Goal: Complete application form

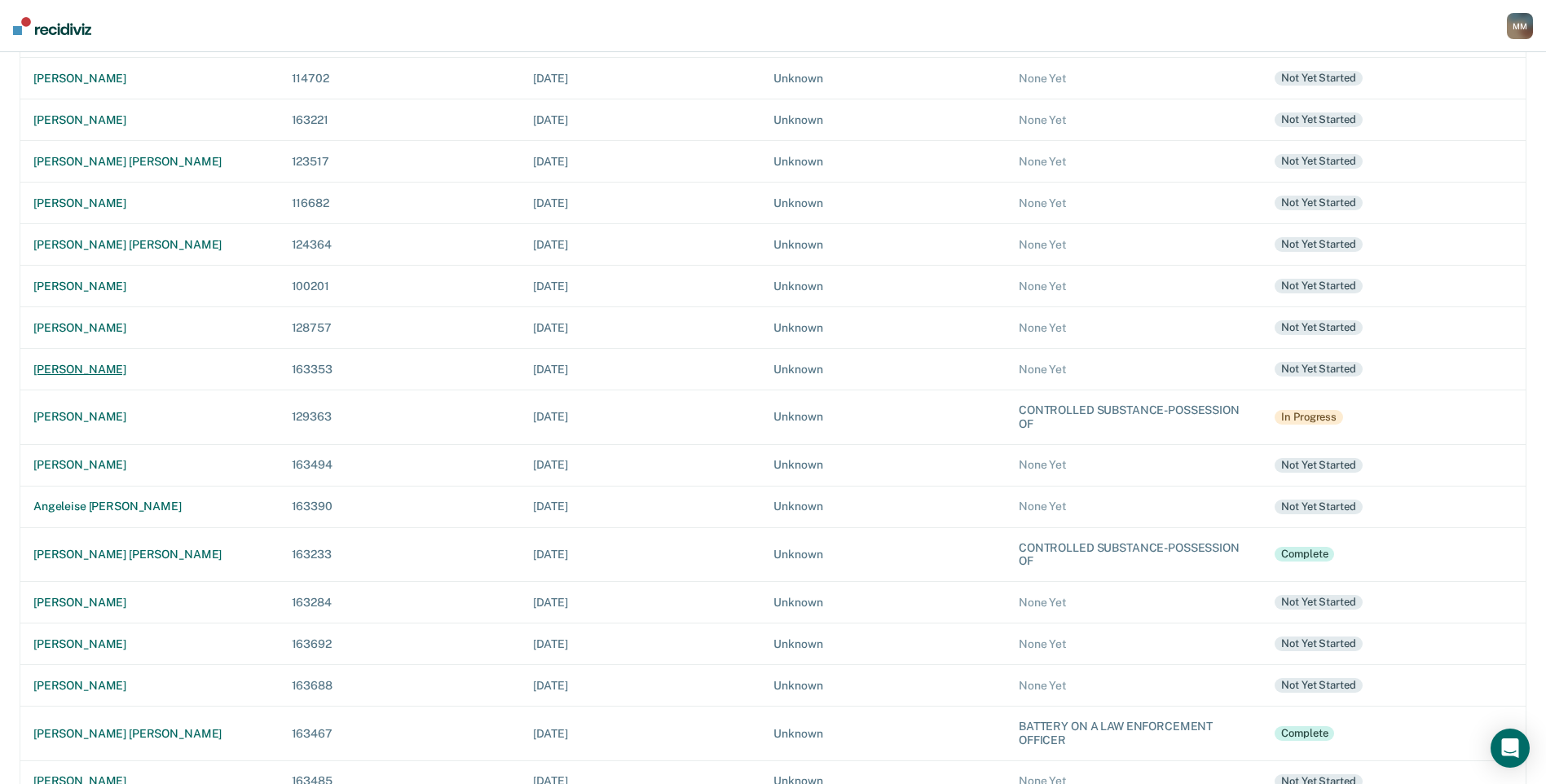
scroll to position [398, 0]
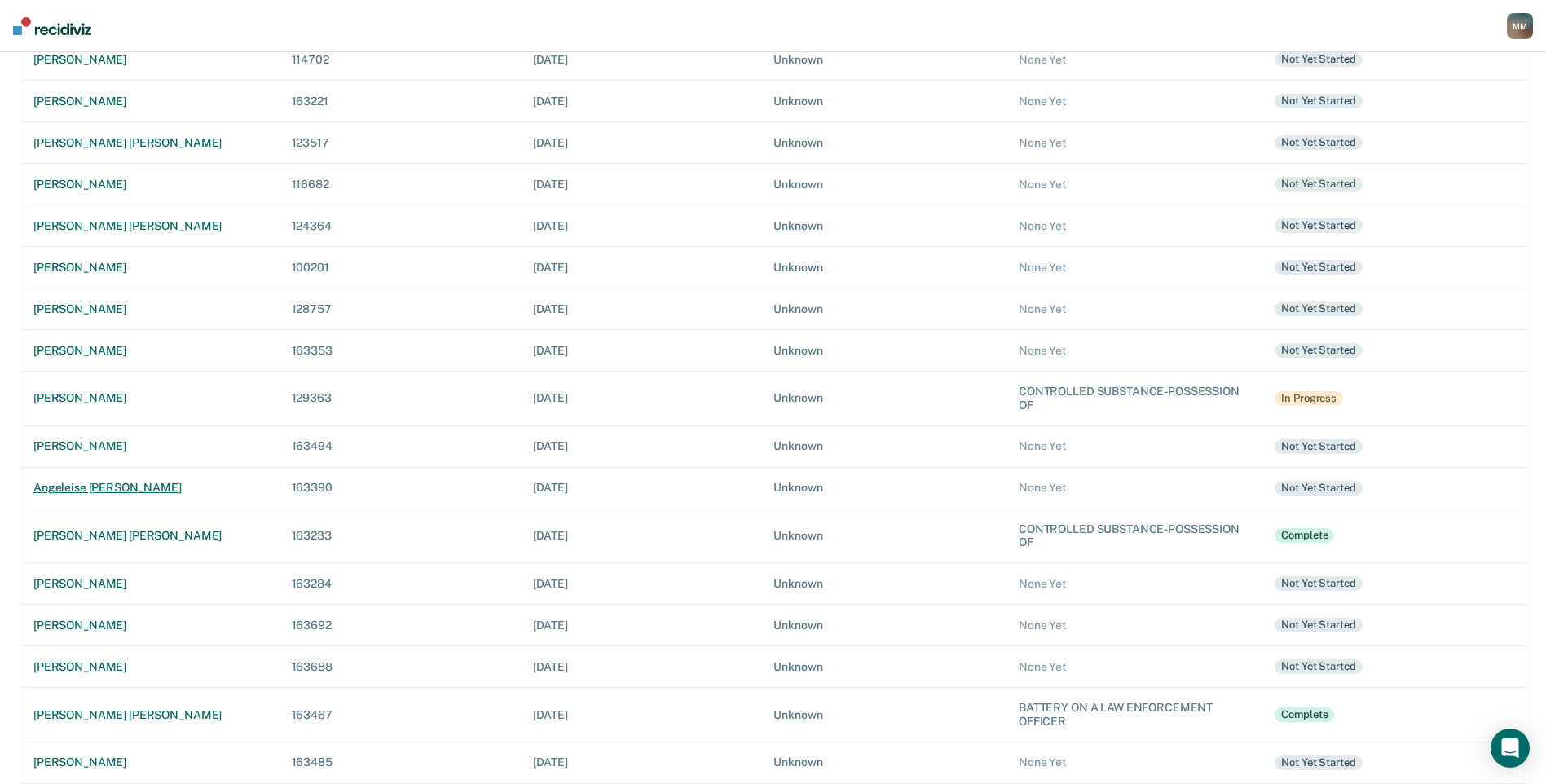
click at [172, 482] on div "angeleise [PERSON_NAME]" at bounding box center [149, 487] width 232 height 14
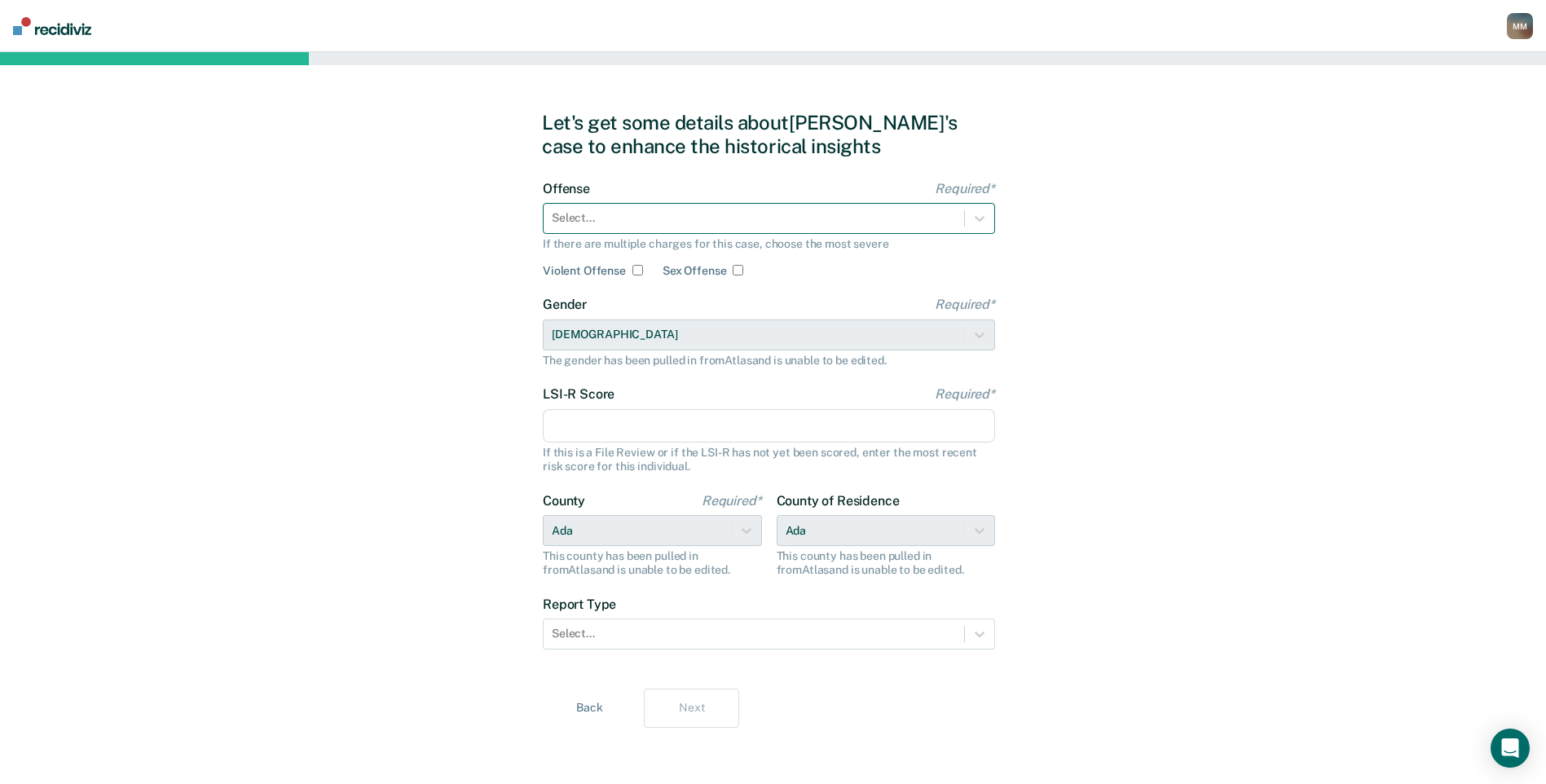
click at [773, 226] on div at bounding box center [753, 217] width 404 height 17
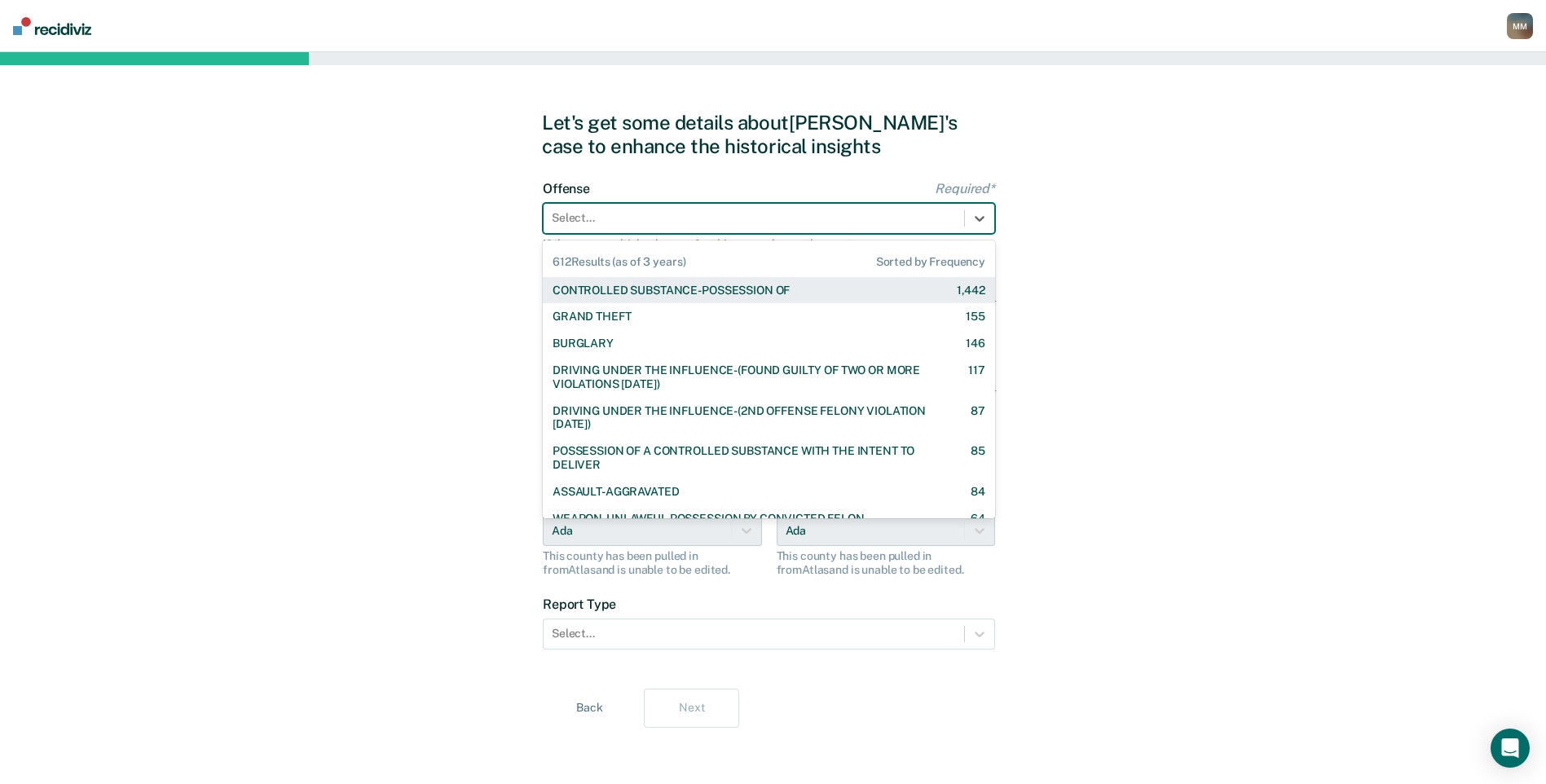
click at [691, 288] on div "CONTROLLED SUBSTANCE-POSSESSION OF" at bounding box center [671, 290] width 237 height 14
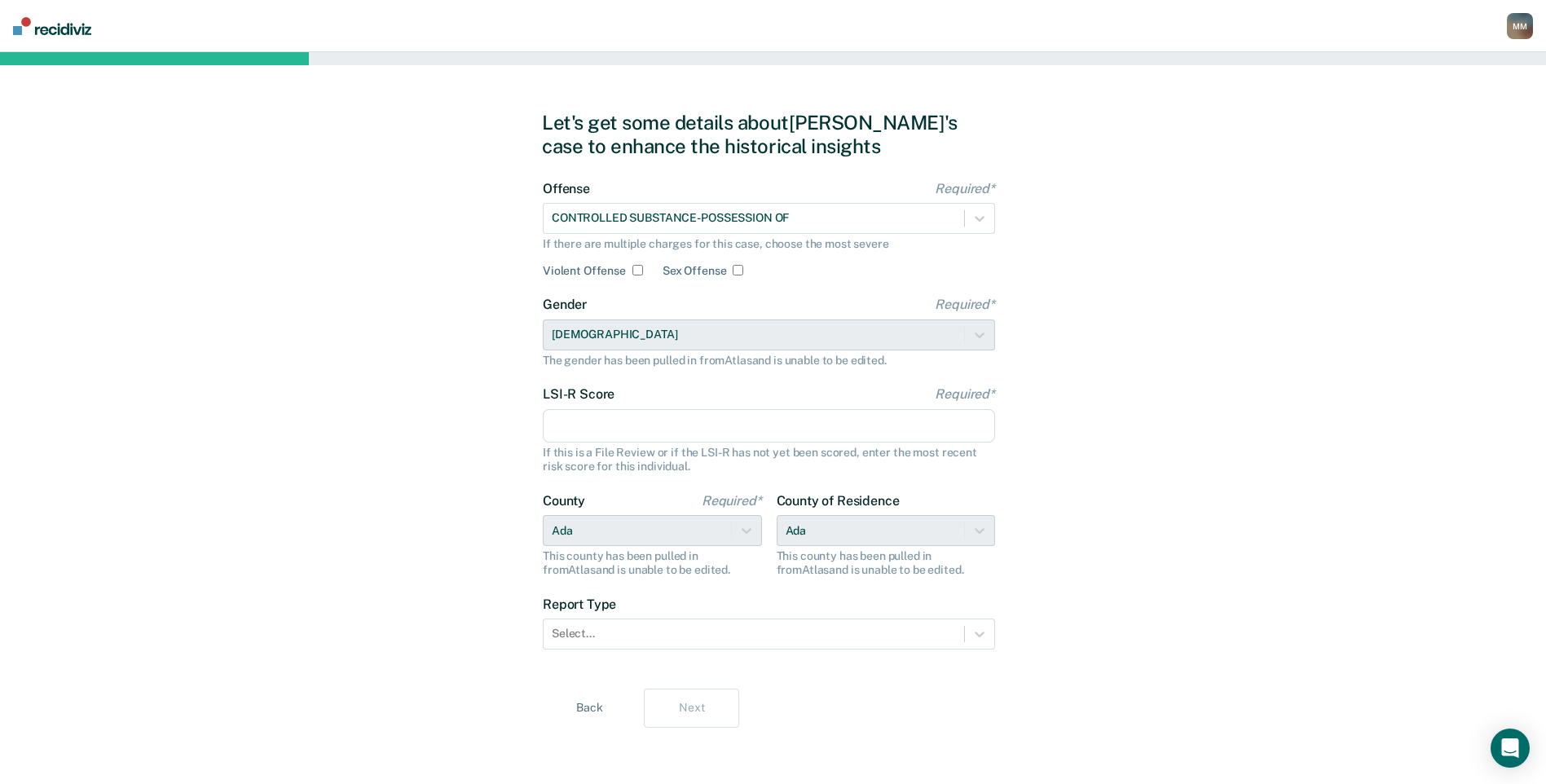
click at [602, 424] on input "LSI-R Score Required*" at bounding box center [768, 427] width 452 height 35
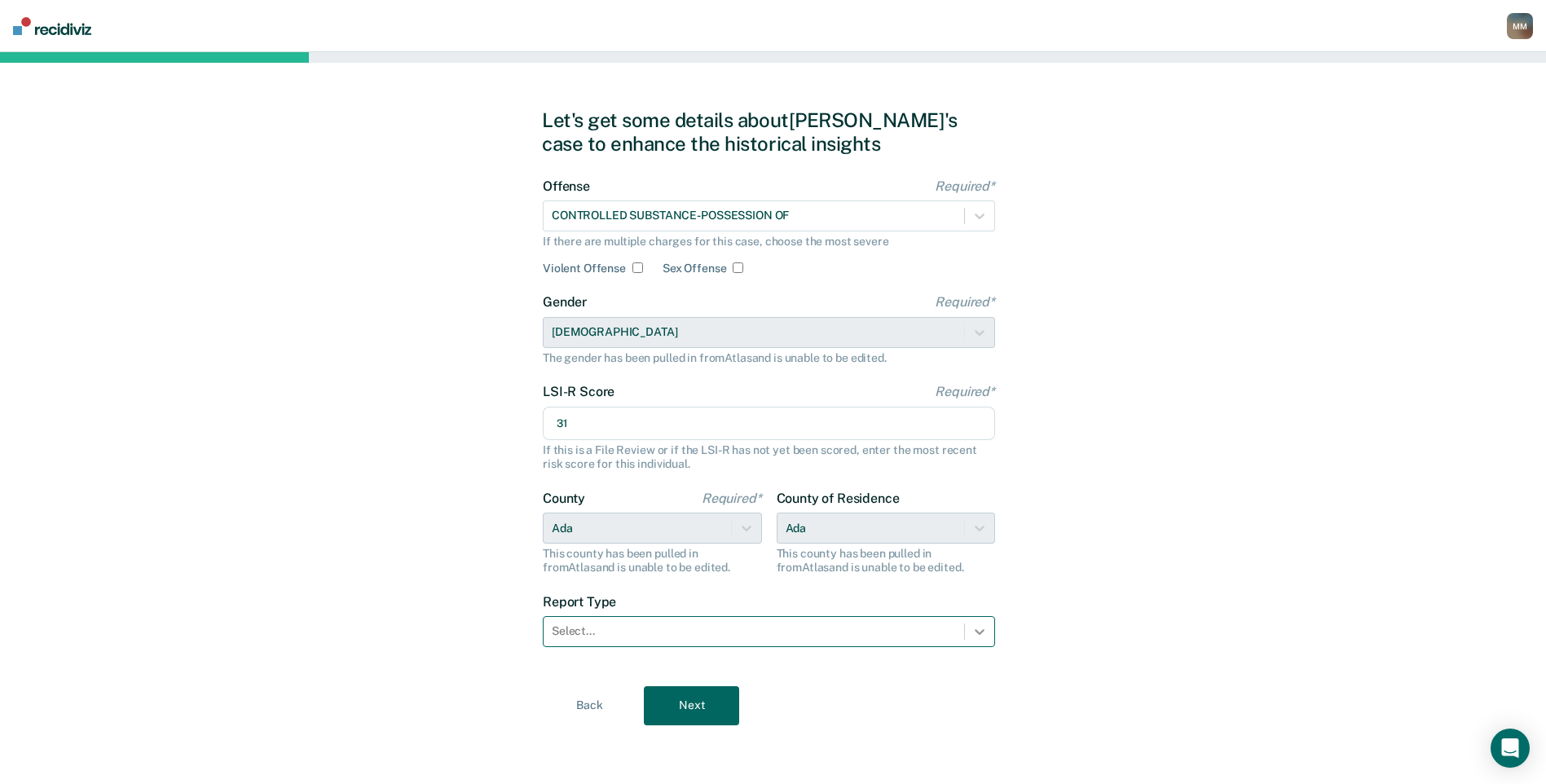
type input "31"
click at [973, 629] on icon at bounding box center [980, 631] width 16 height 16
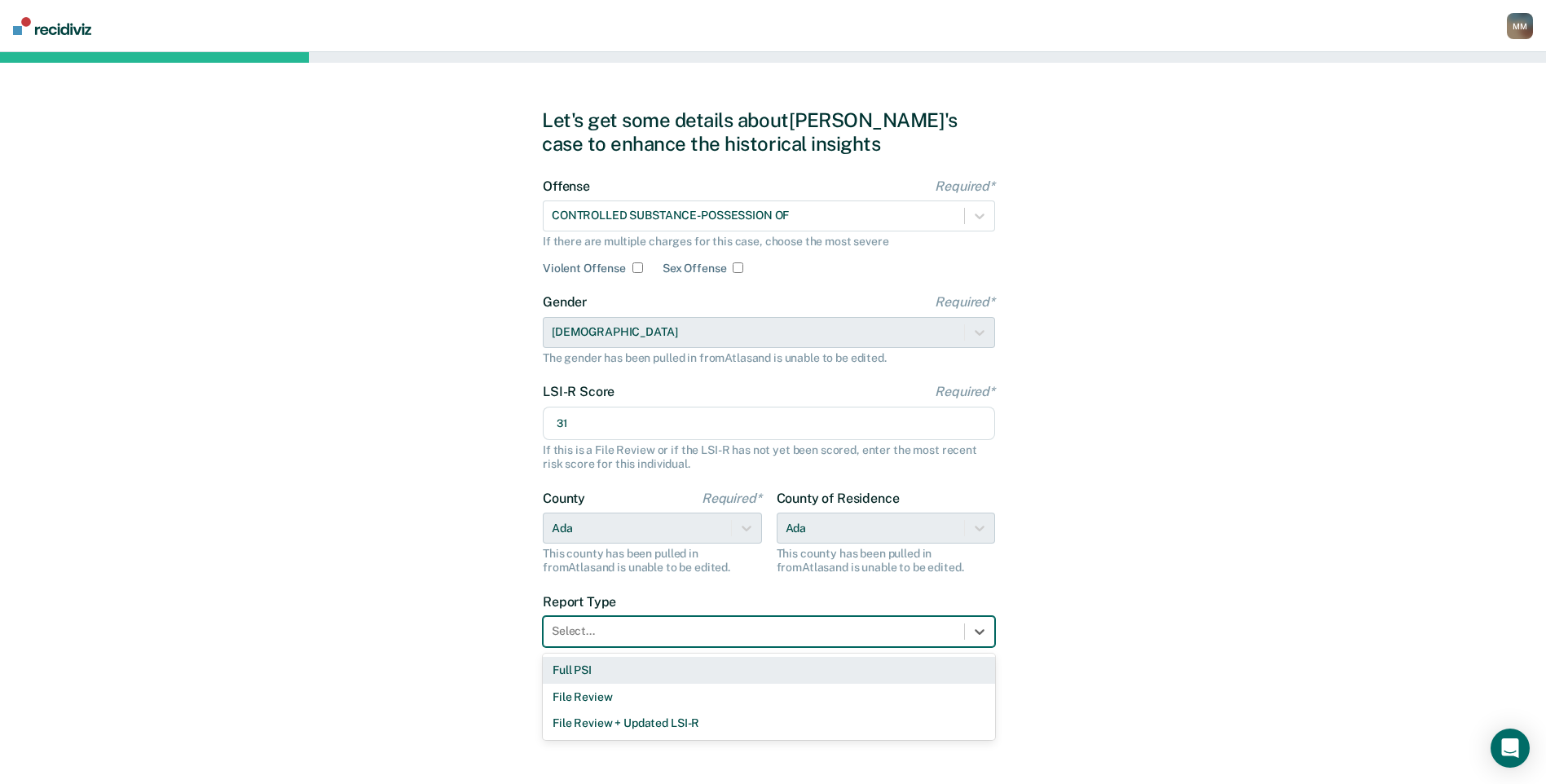
click at [624, 676] on div "Full PSI" at bounding box center [768, 670] width 452 height 27
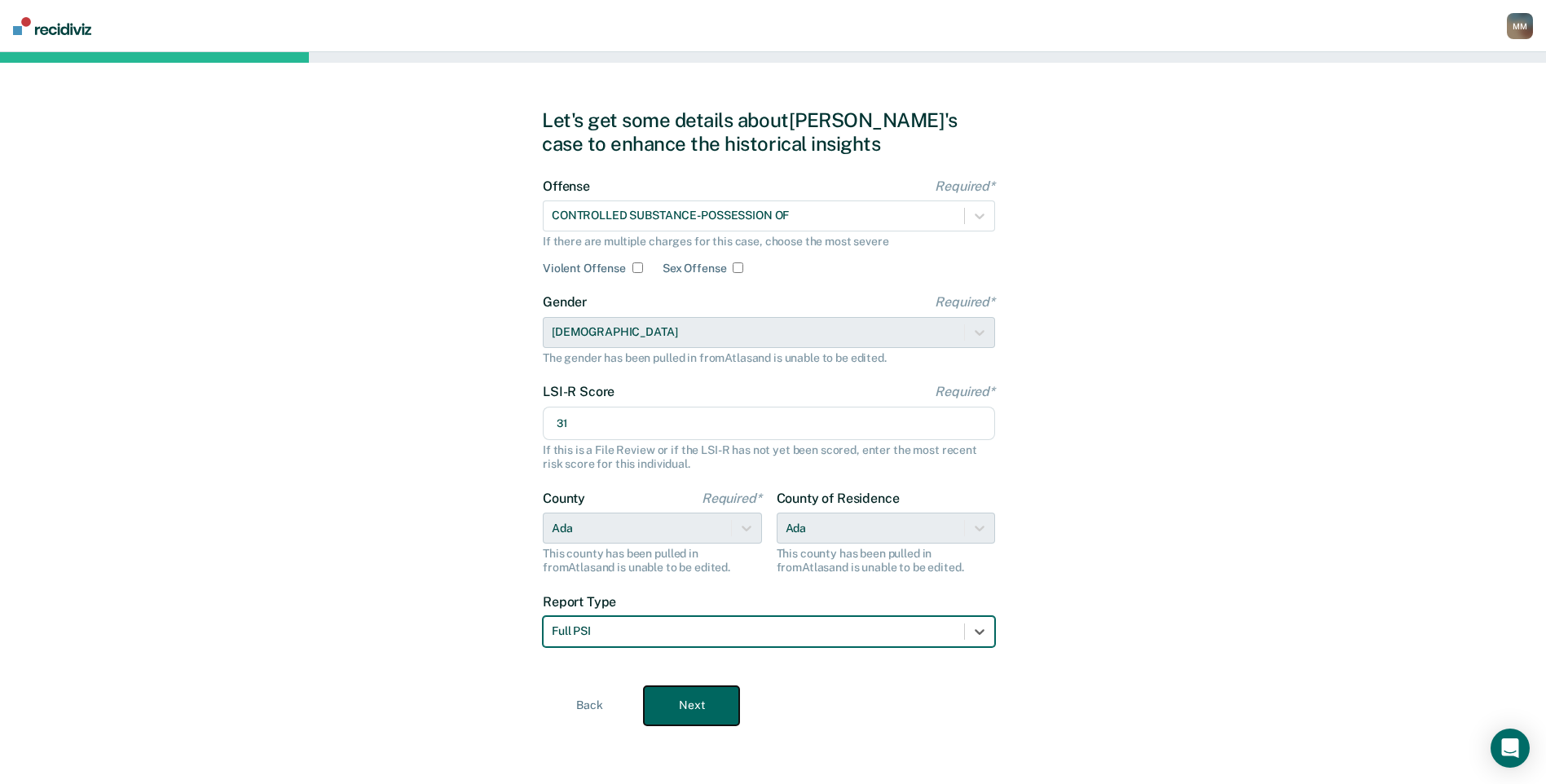
click at [694, 721] on button "Next" at bounding box center [692, 705] width 96 height 39
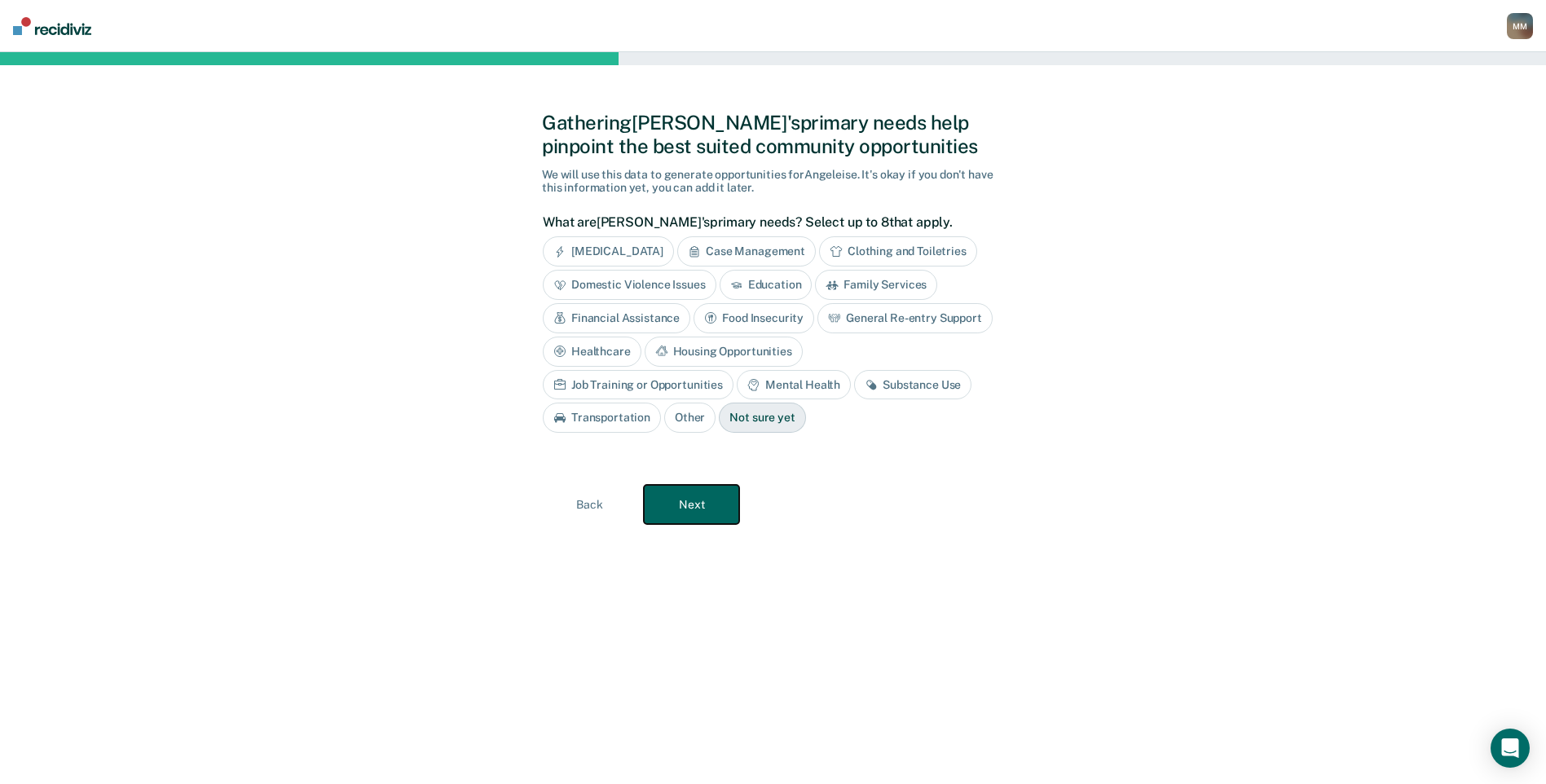
scroll to position [0, 0]
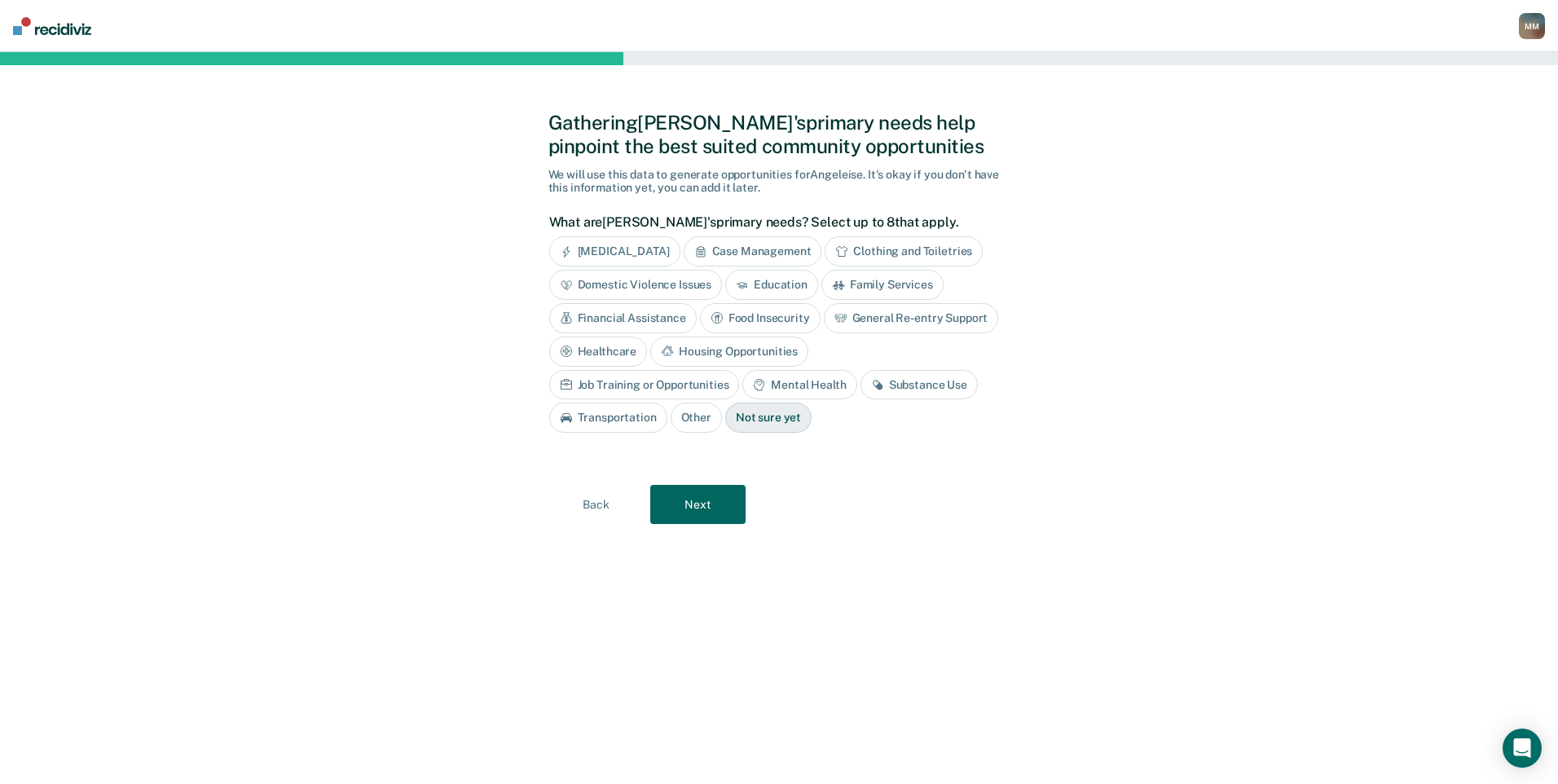
click at [765, 253] on div "Case Management" at bounding box center [753, 251] width 138 height 30
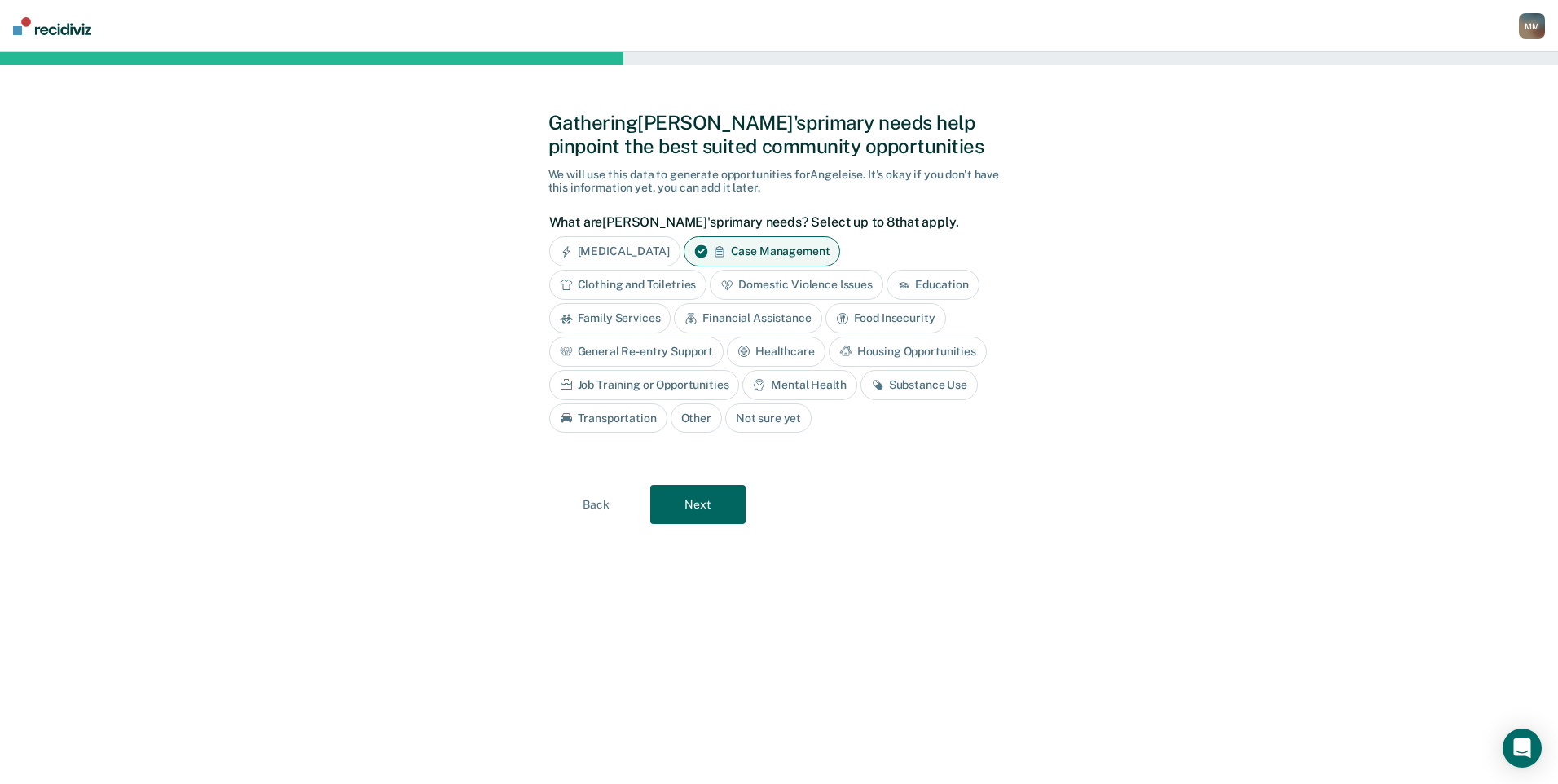
click at [644, 283] on div "Clothing and Toiletries" at bounding box center [629, 284] width 158 height 30
click at [931, 283] on div "Education" at bounding box center [952, 284] width 93 height 30
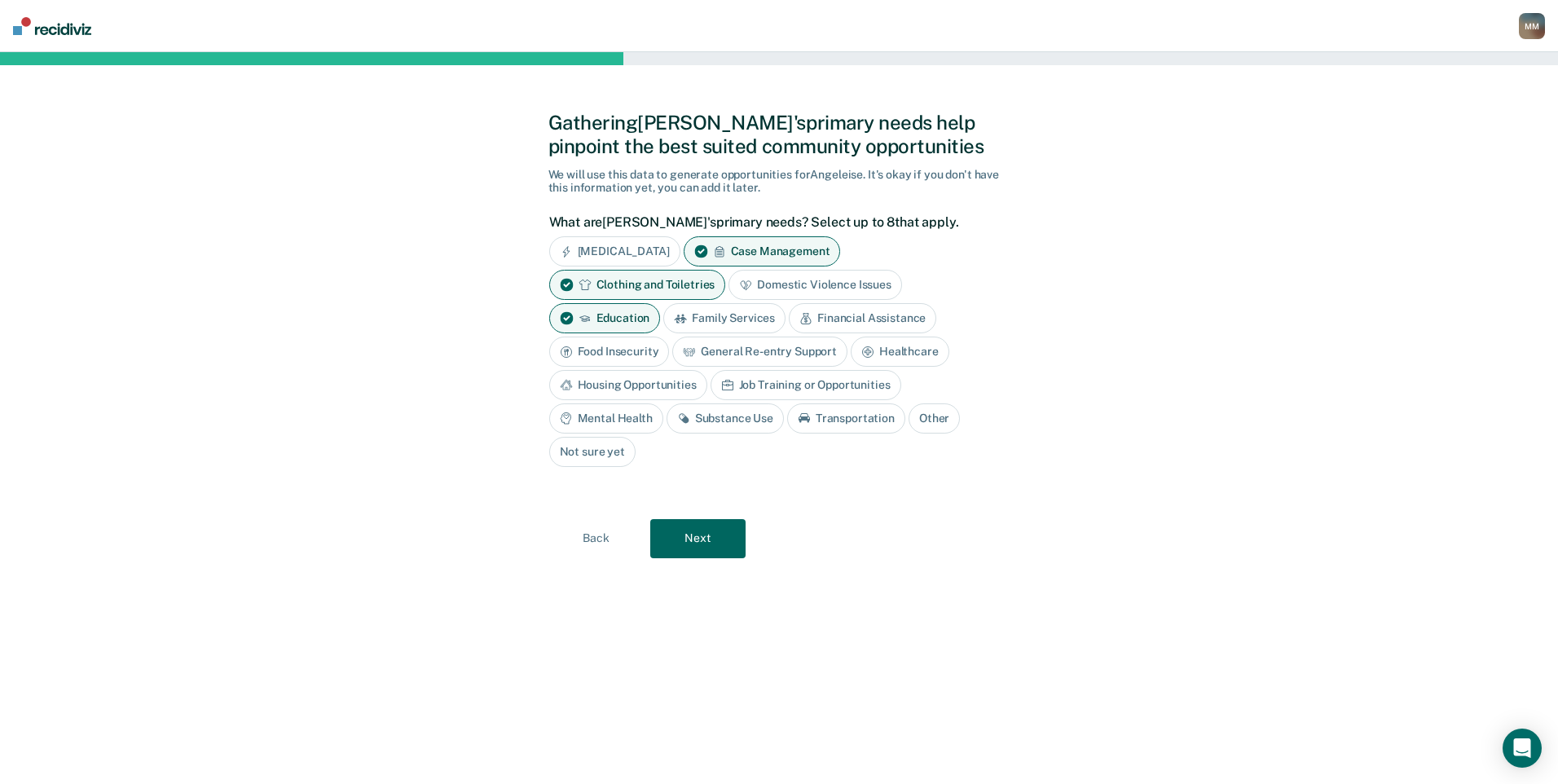
click at [815, 316] on div "Financial Assistance" at bounding box center [863, 317] width 147 height 30
click at [618, 355] on div "Food Insecurity" at bounding box center [610, 351] width 121 height 30
click at [757, 352] on div "General Re-entry Support" at bounding box center [778, 351] width 176 height 30
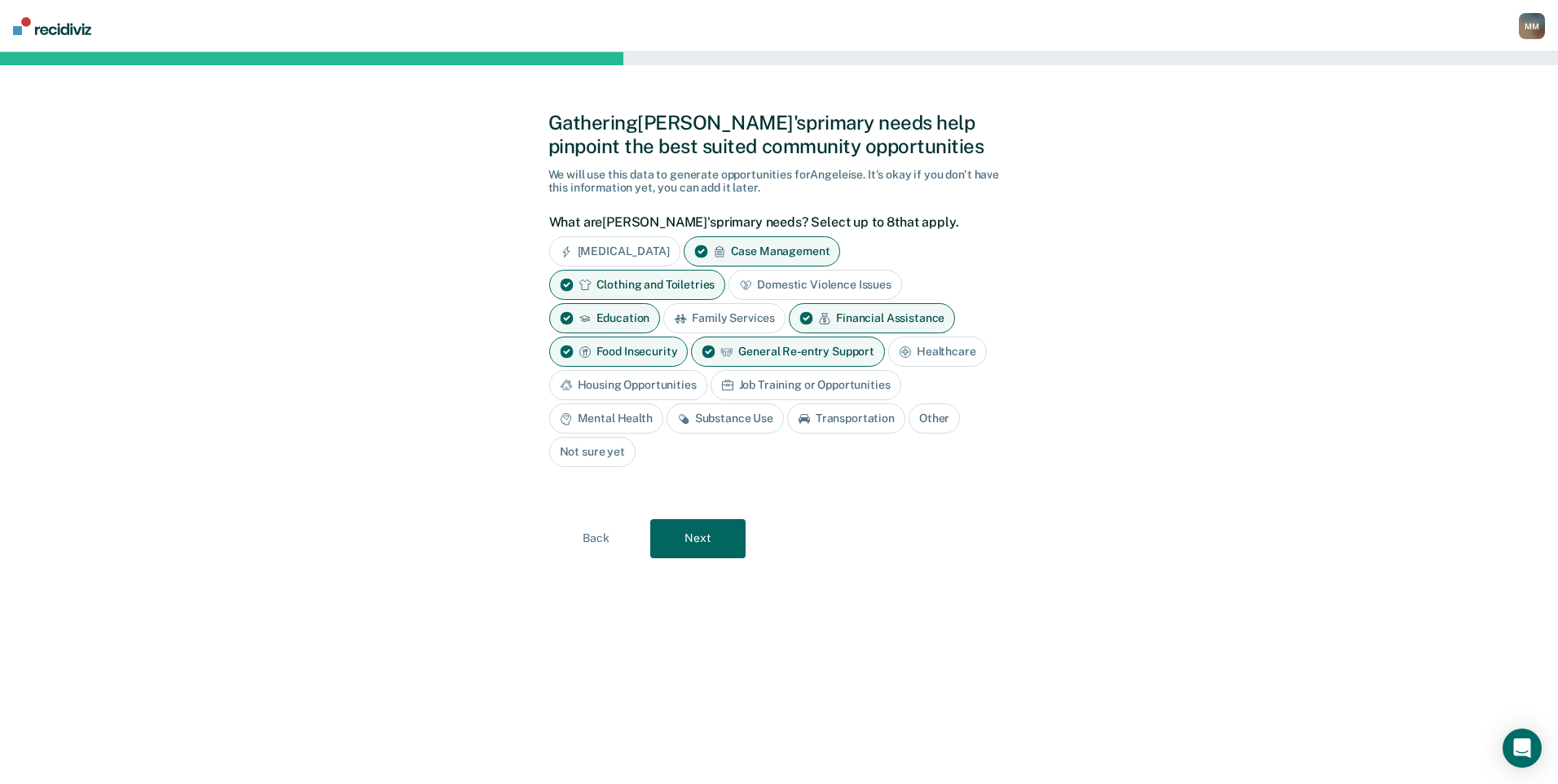
click at [932, 350] on div "Healthcare" at bounding box center [937, 351] width 98 height 30
click at [774, 418] on div "Mental Health" at bounding box center [799, 417] width 114 height 30
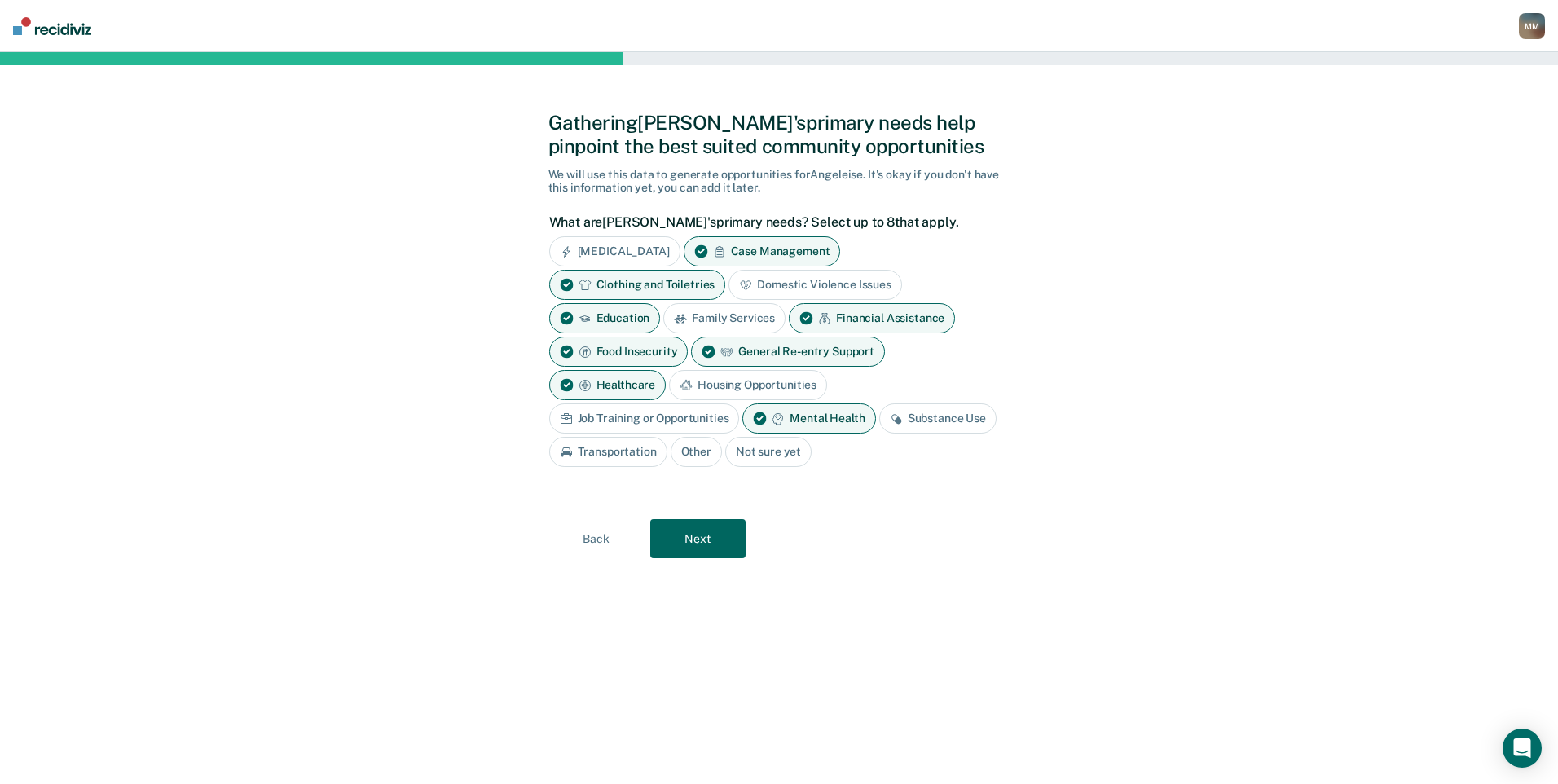
click at [924, 417] on div "Substance Use" at bounding box center [937, 417] width 117 height 30
click at [920, 417] on div "Substance Use" at bounding box center [937, 417] width 117 height 30
click at [636, 387] on div "Healthcare" at bounding box center [608, 385] width 117 height 30
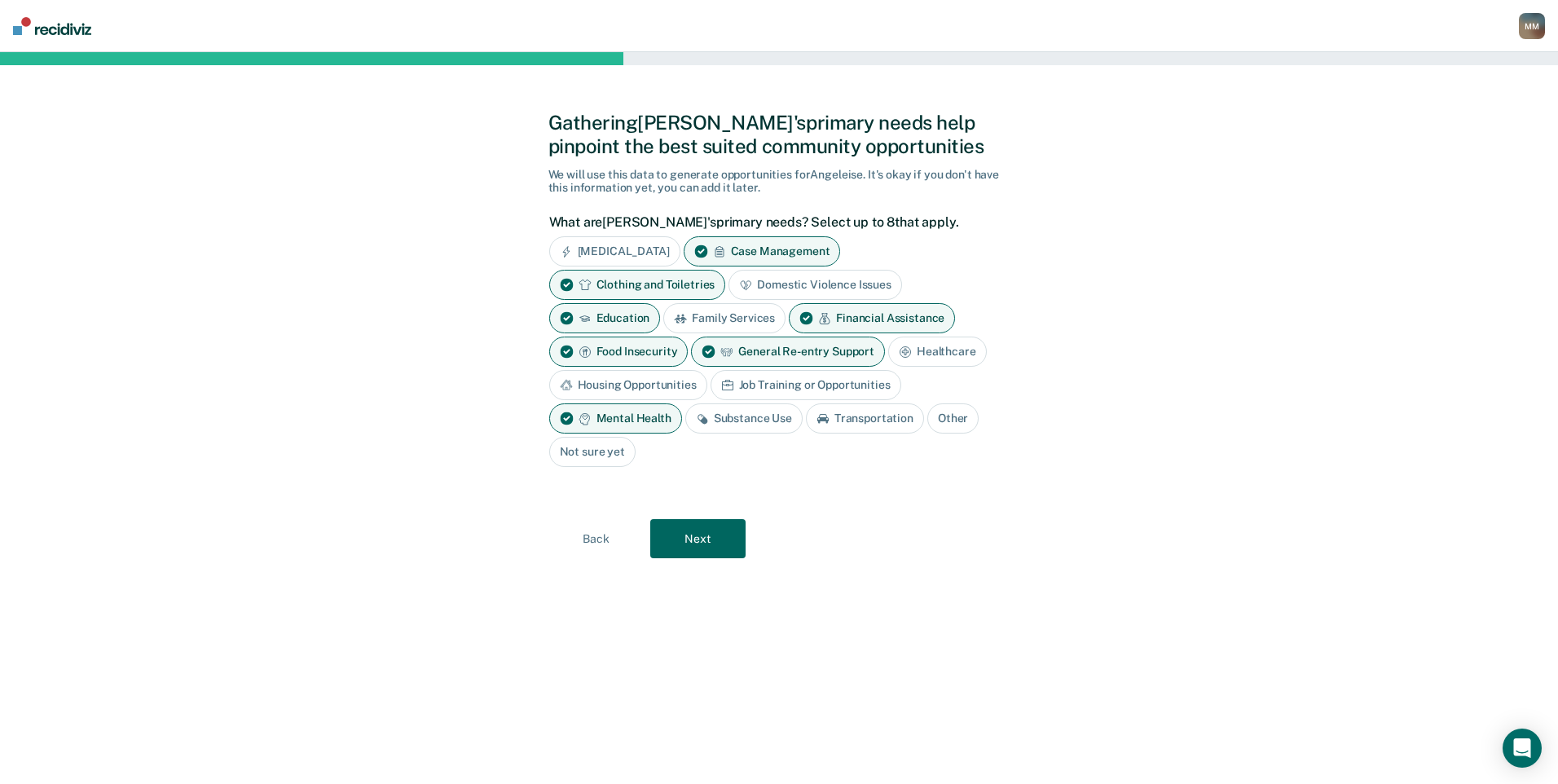
click at [755, 417] on div "Substance Use" at bounding box center [744, 417] width 117 height 30
click at [706, 545] on button "Next" at bounding box center [698, 538] width 96 height 39
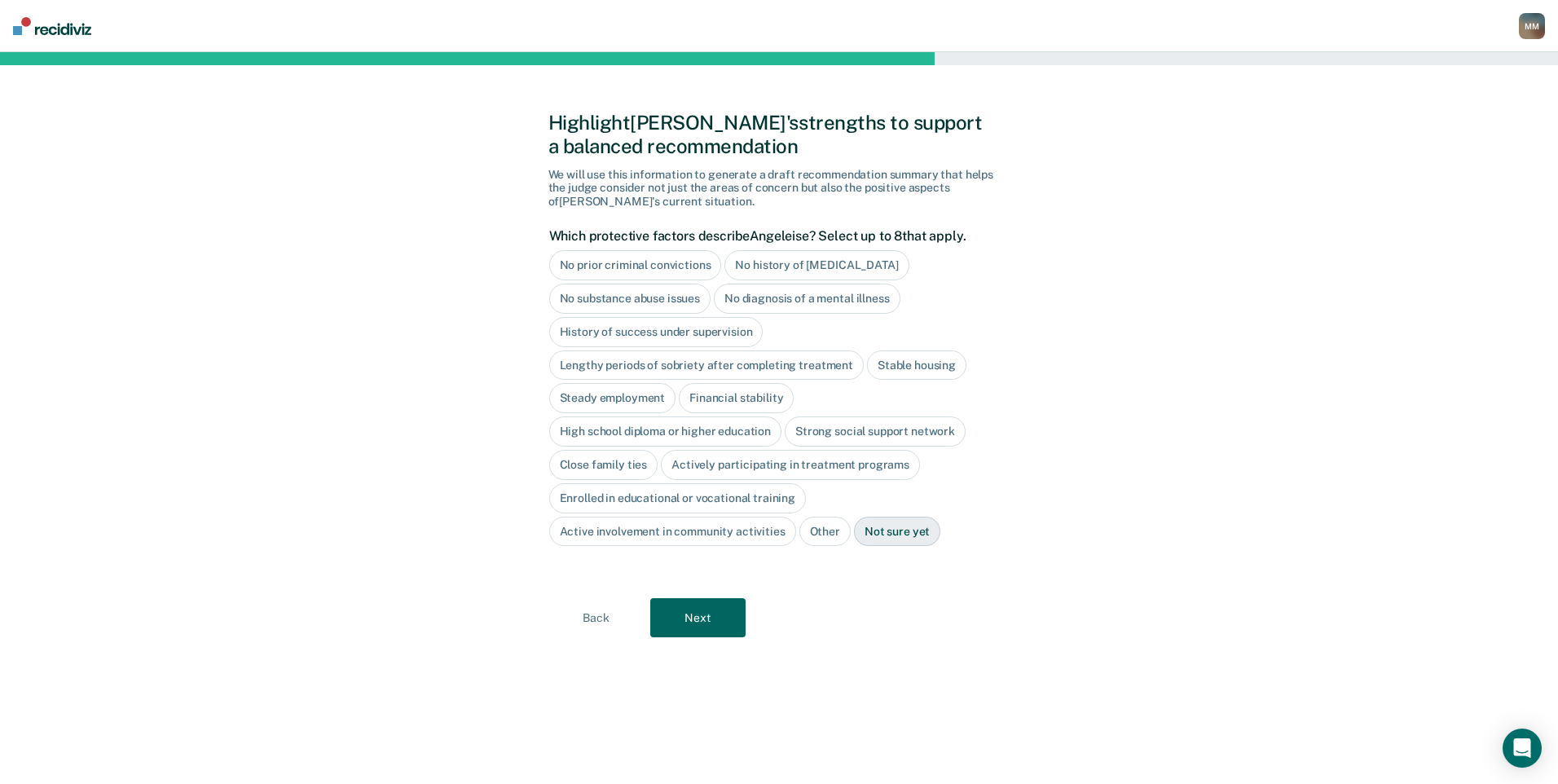
click at [640, 464] on div "Close family ties" at bounding box center [604, 464] width 109 height 30
click at [692, 626] on button "Next" at bounding box center [698, 618] width 96 height 39
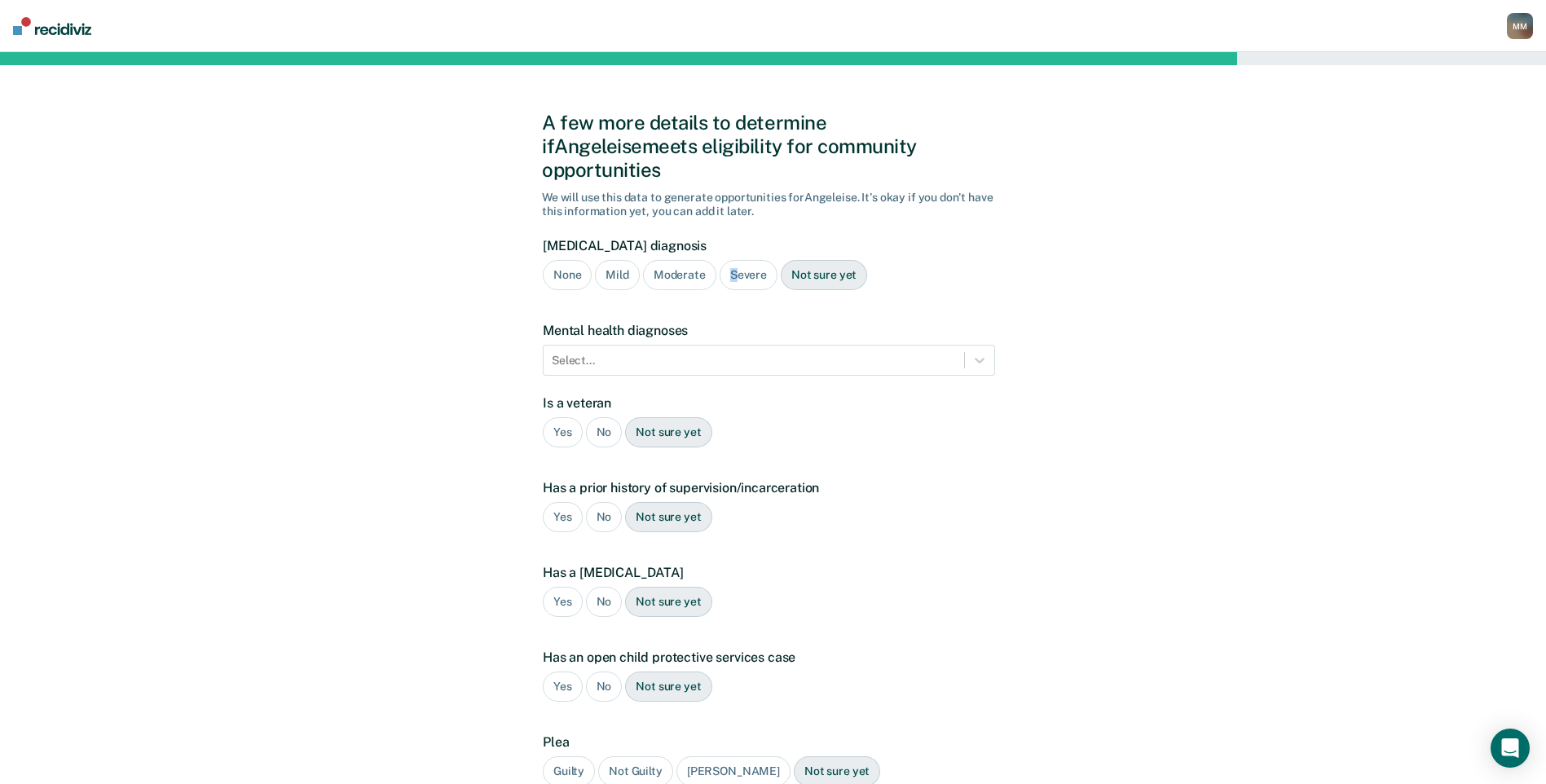
click at [733, 260] on div "Severe" at bounding box center [749, 275] width 58 height 30
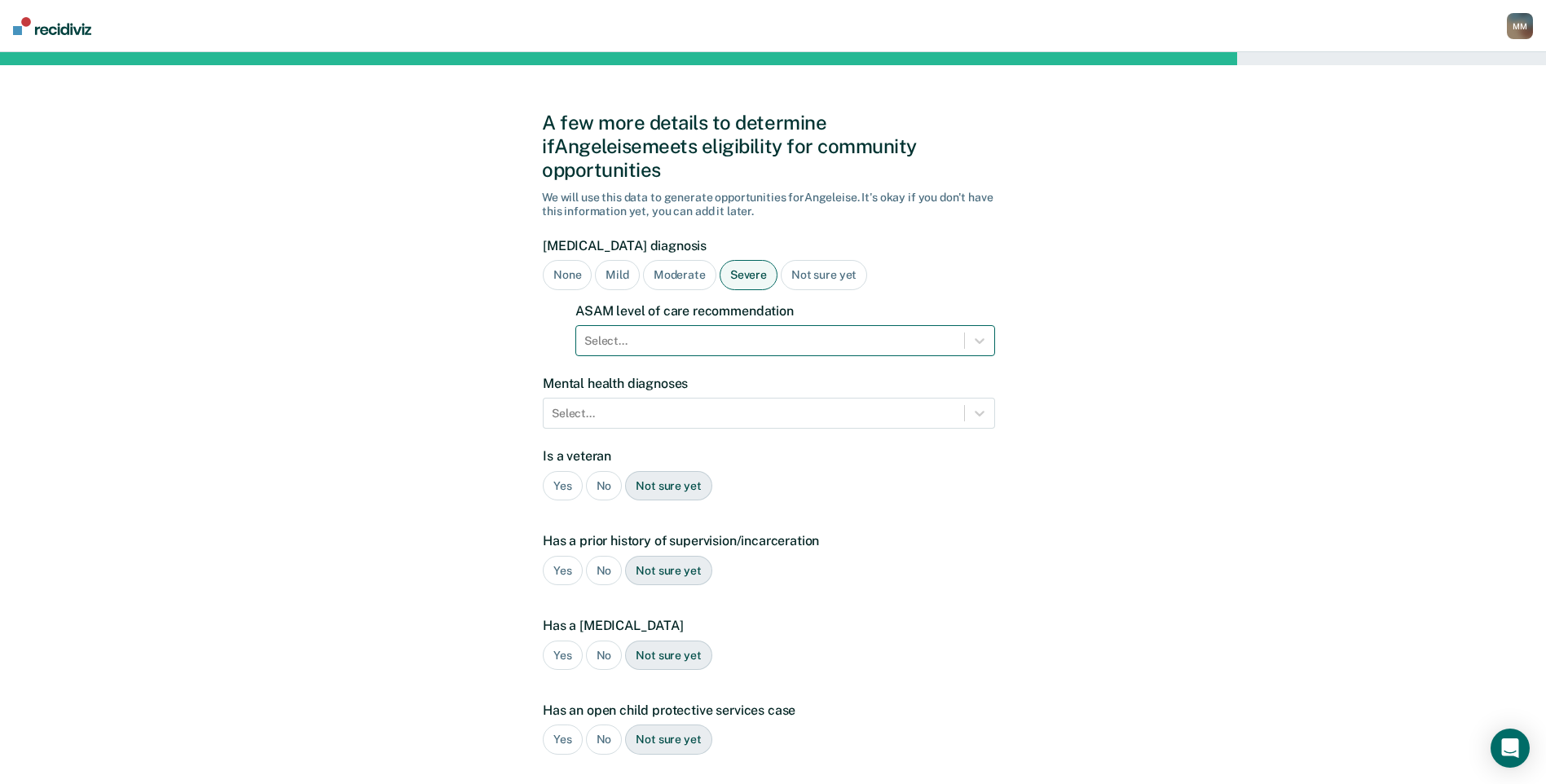
drag, startPoint x: 733, startPoint y: 246, endPoint x: 765, endPoint y: 314, distance: 75.2
click at [765, 332] on div at bounding box center [770, 340] width 371 height 17
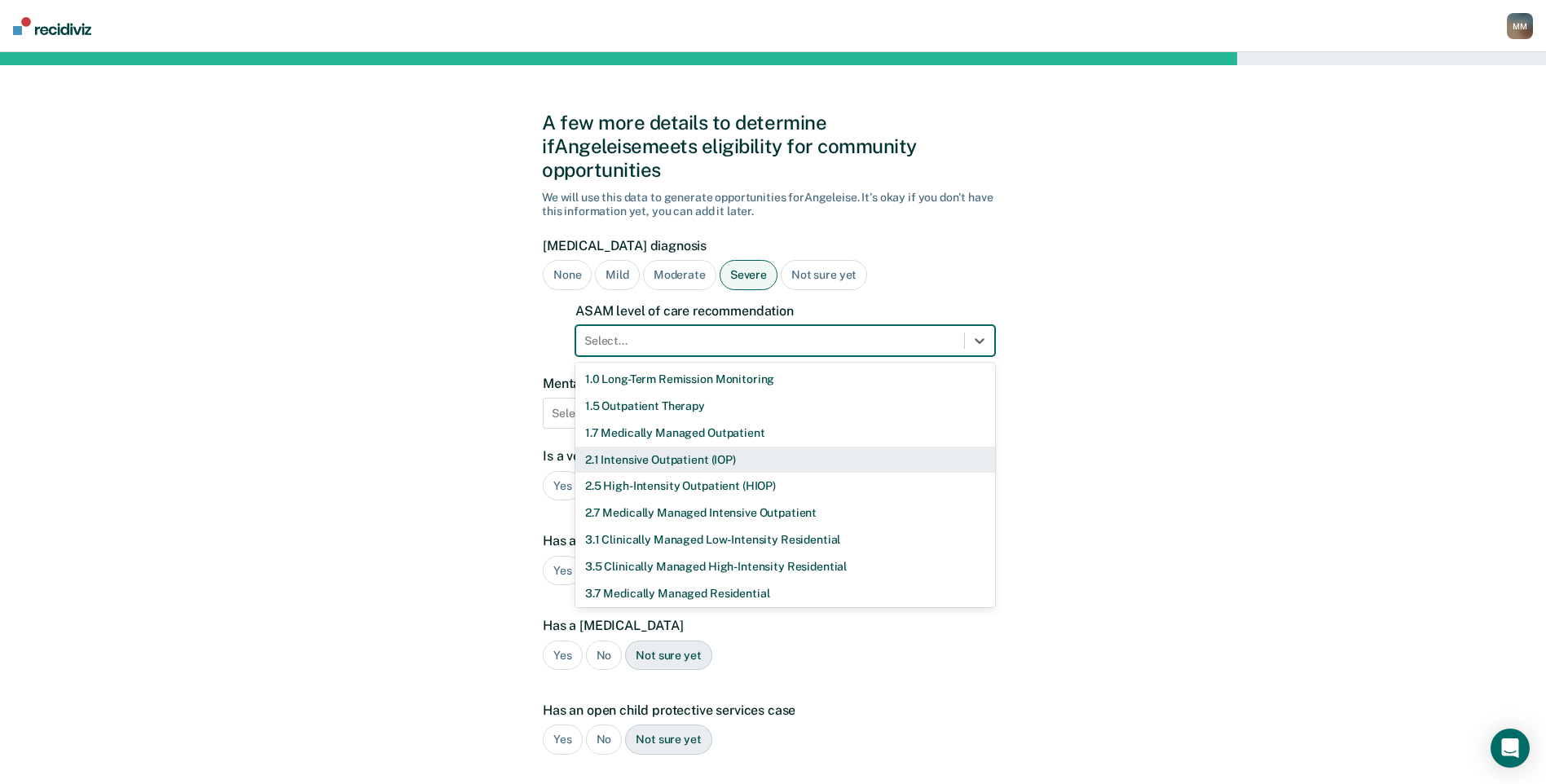
click at [744, 447] on div "2.1 Intensive Outpatient (IOP)" at bounding box center [784, 460] width 419 height 27
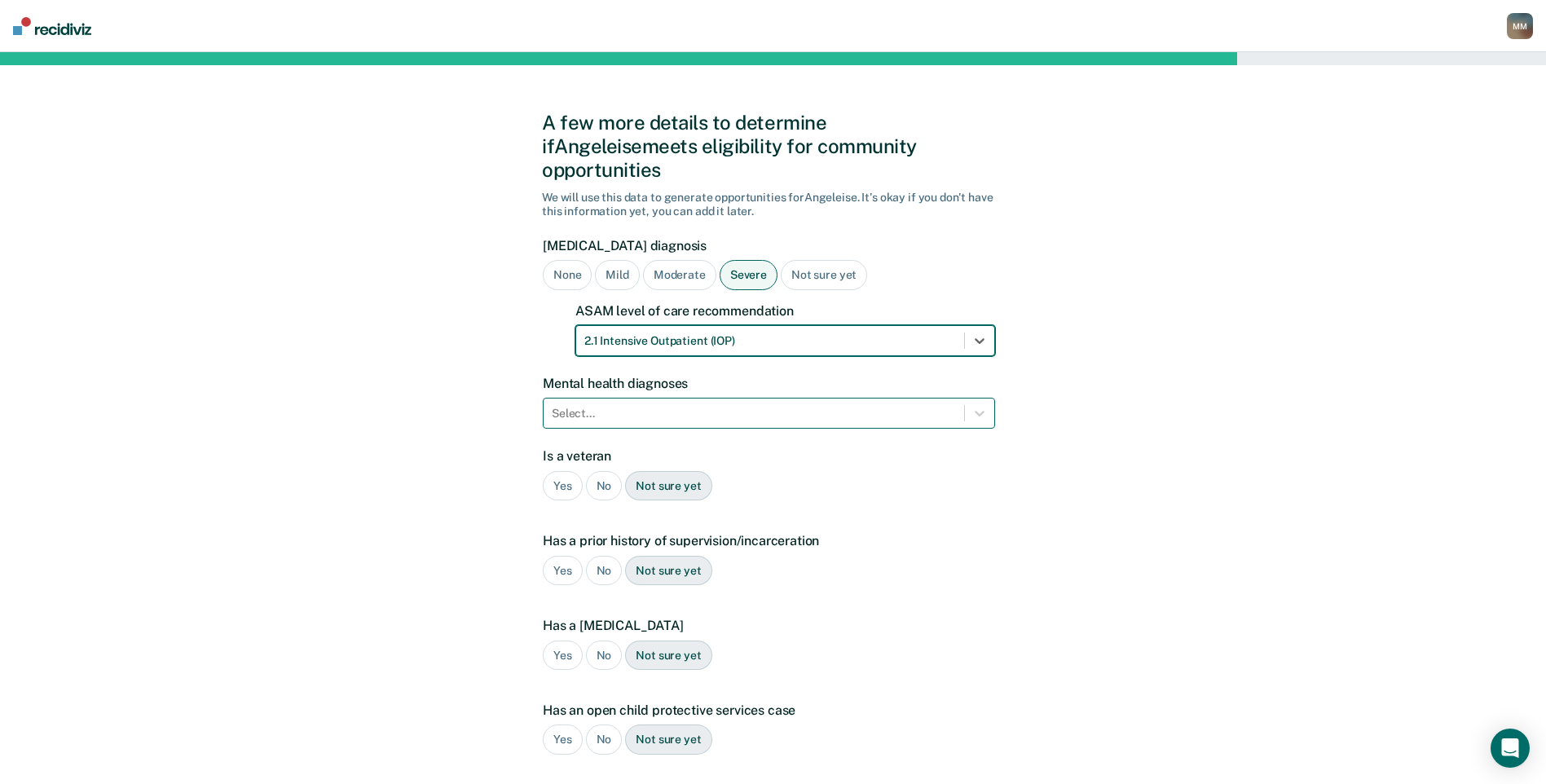
click at [735, 402] on div "Select..." at bounding box center [753, 414] width 420 height 24
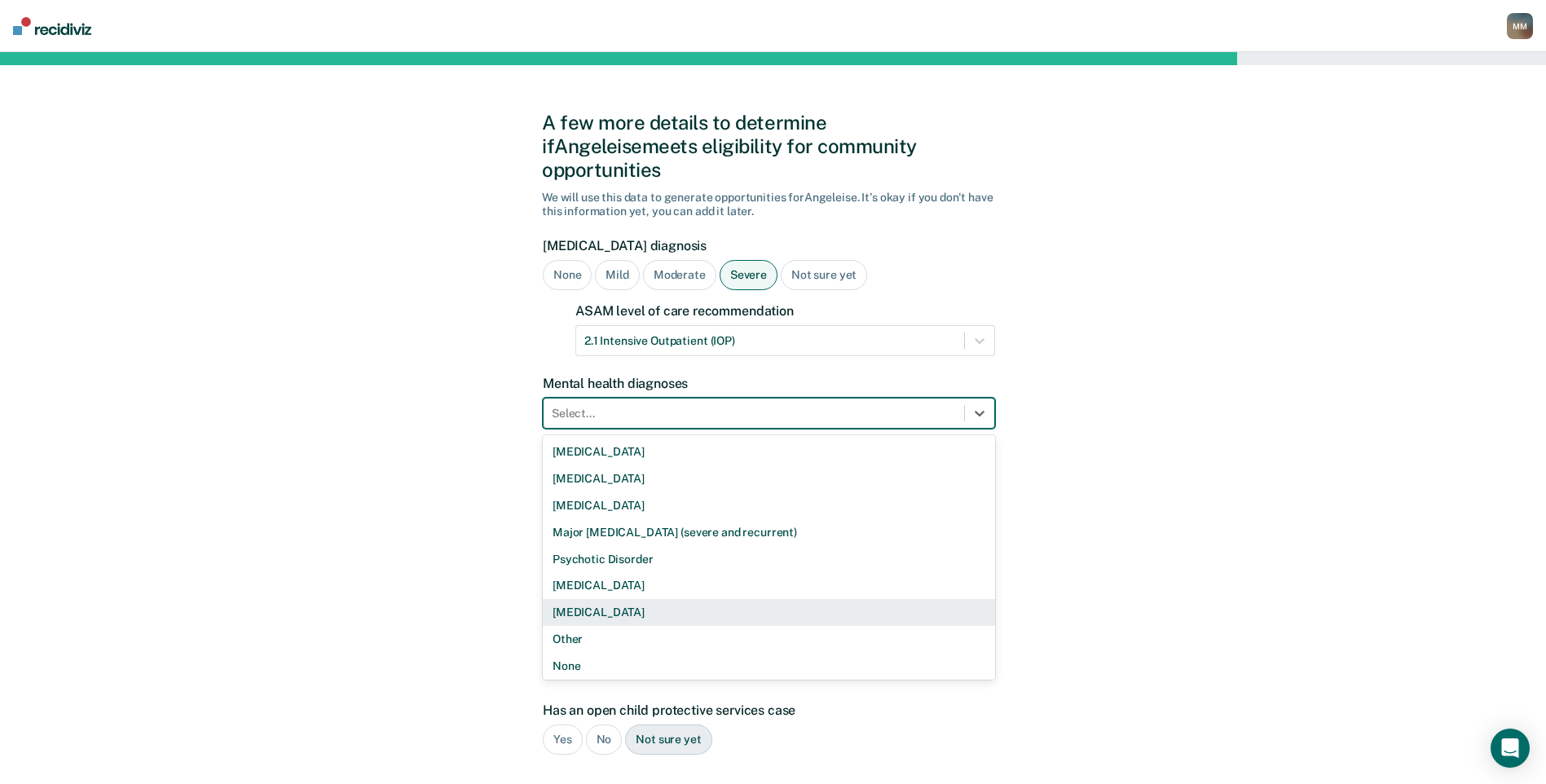
click at [672, 598] on div "[MEDICAL_DATA]" at bounding box center [768, 612] width 452 height 27
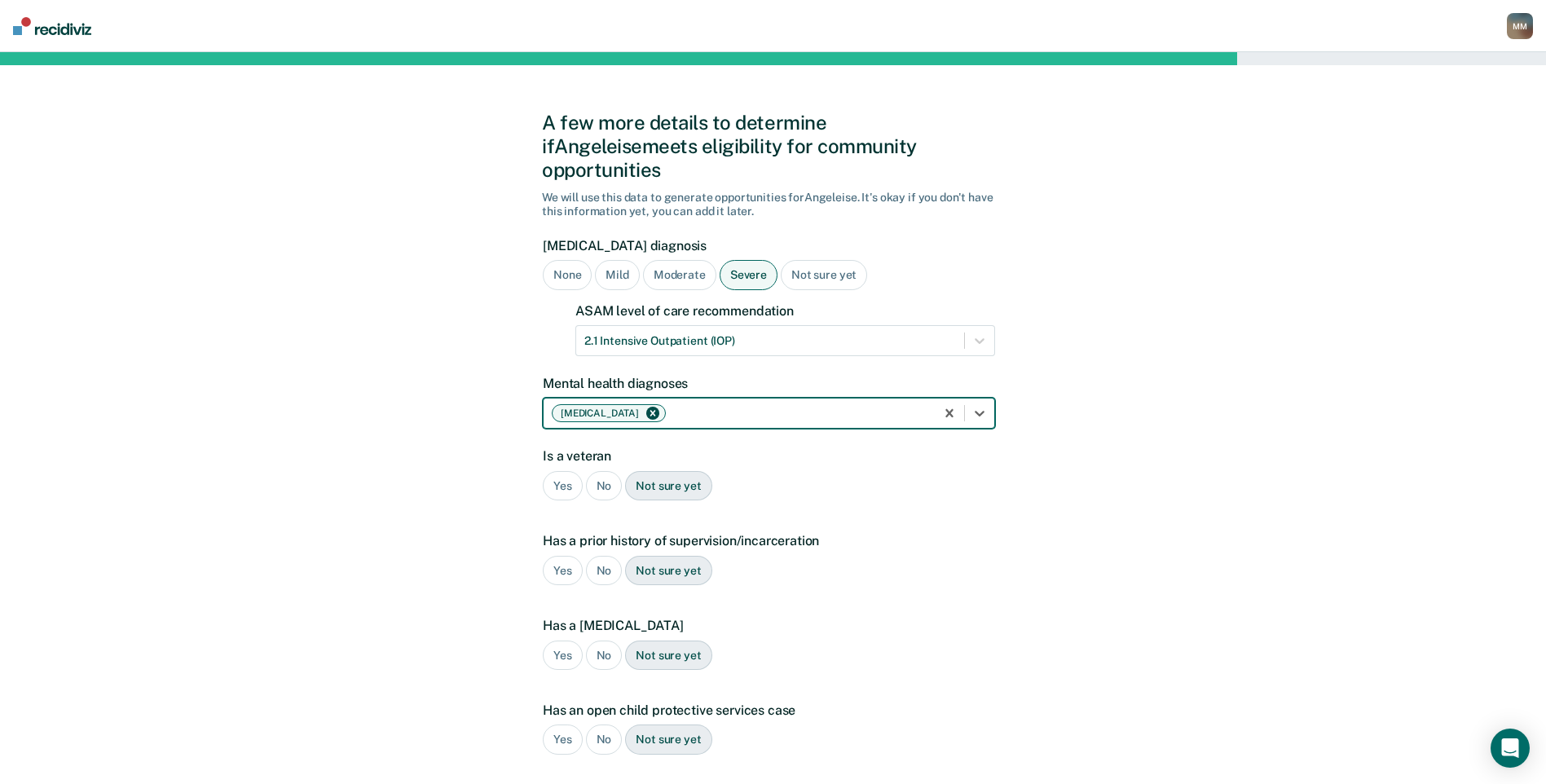
click at [605, 471] on div "No" at bounding box center [604, 486] width 36 height 30
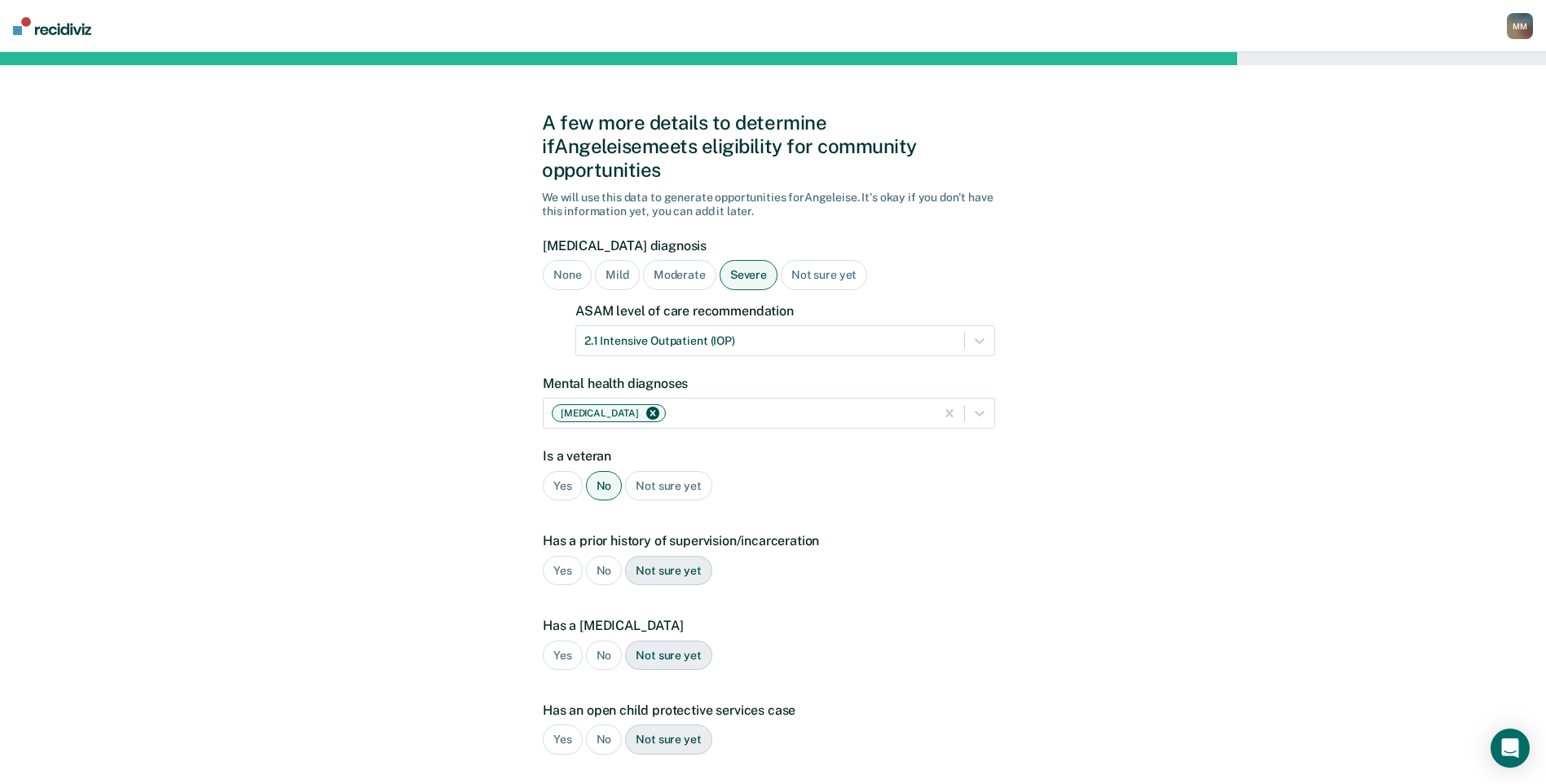
click at [556, 556] on div "Yes" at bounding box center [562, 570] width 40 height 30
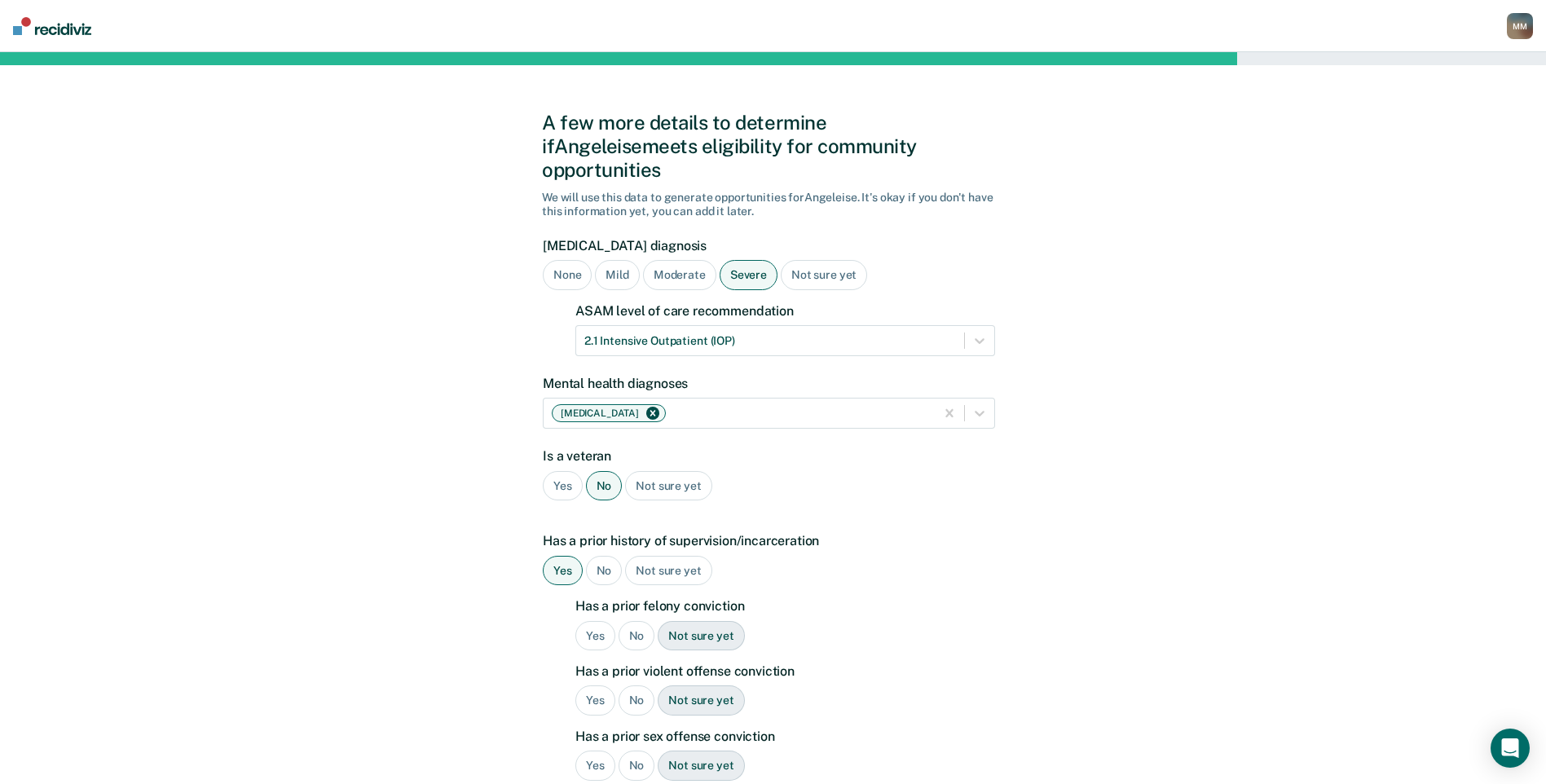
click at [629, 620] on div "No" at bounding box center [637, 635] width 36 height 30
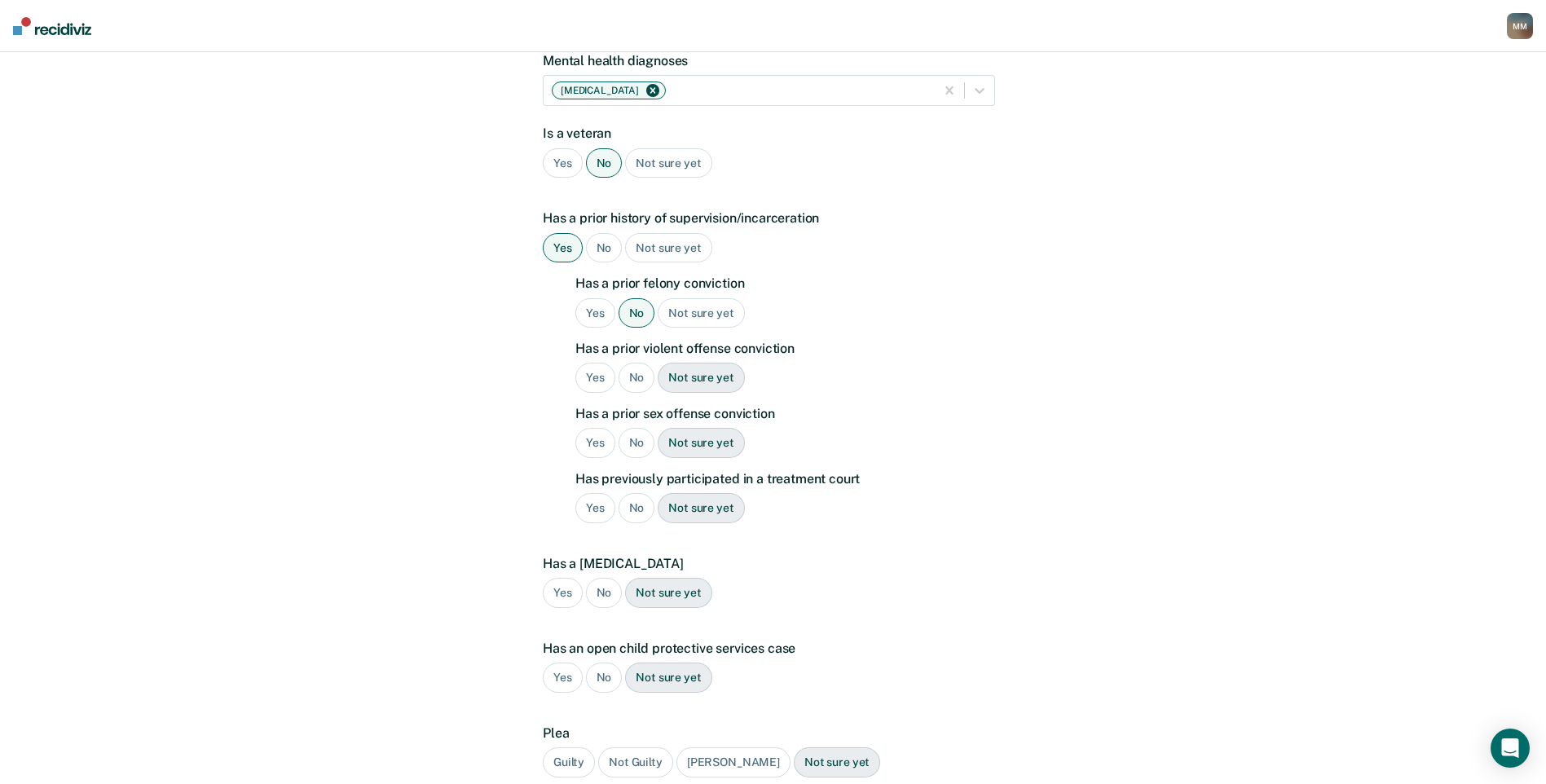
scroll to position [326, 0]
click at [636, 359] on div "No" at bounding box center [637, 374] width 36 height 30
click at [640, 425] on div "No" at bounding box center [637, 439] width 36 height 30
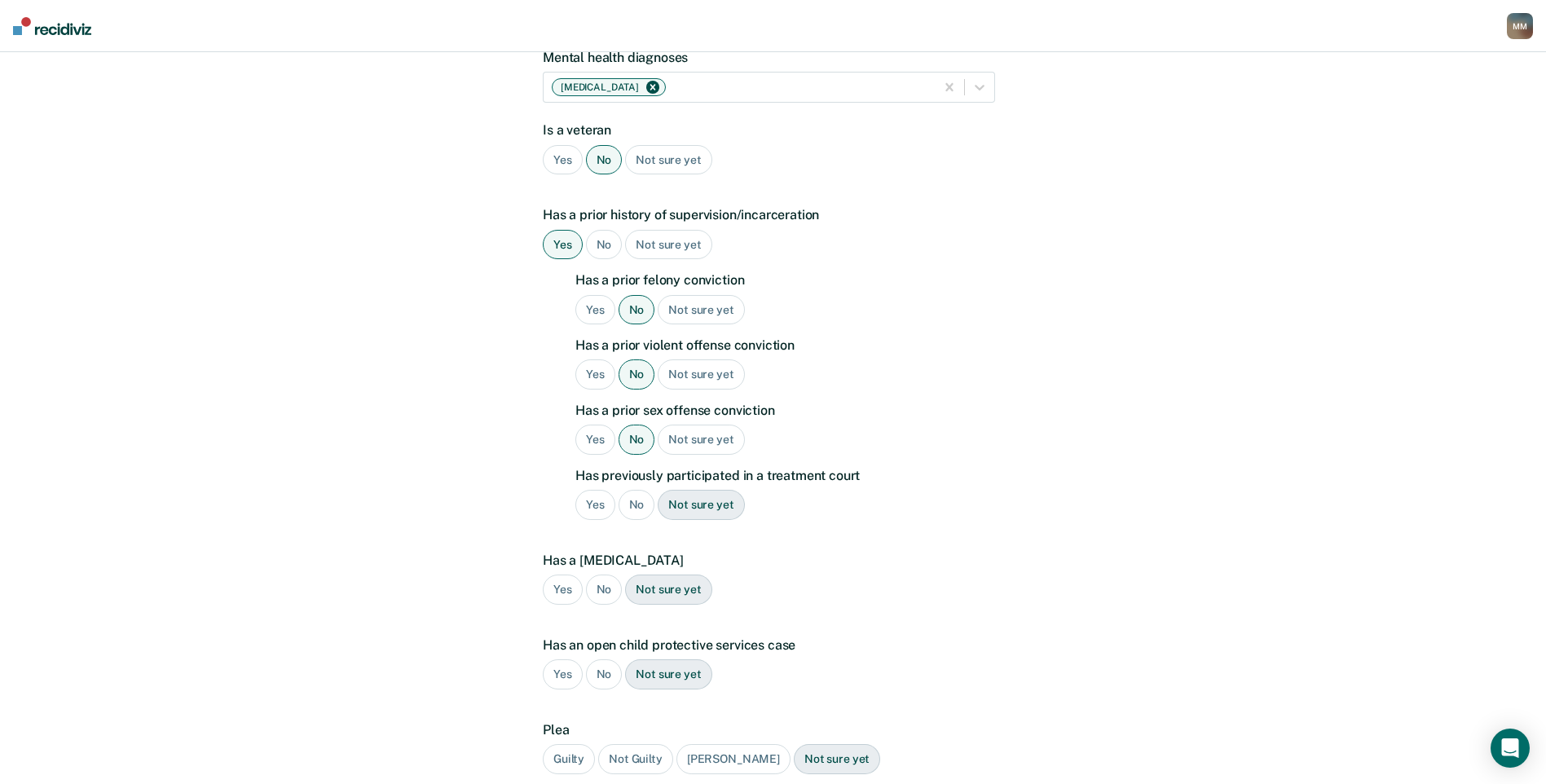
click at [628, 489] on div "No" at bounding box center [637, 504] width 36 height 30
click at [567, 574] on div "Yes" at bounding box center [562, 588] width 40 height 30
click at [612, 659] on div "No" at bounding box center [604, 674] width 36 height 30
click at [567, 744] on div "Guilty" at bounding box center [568, 759] width 52 height 30
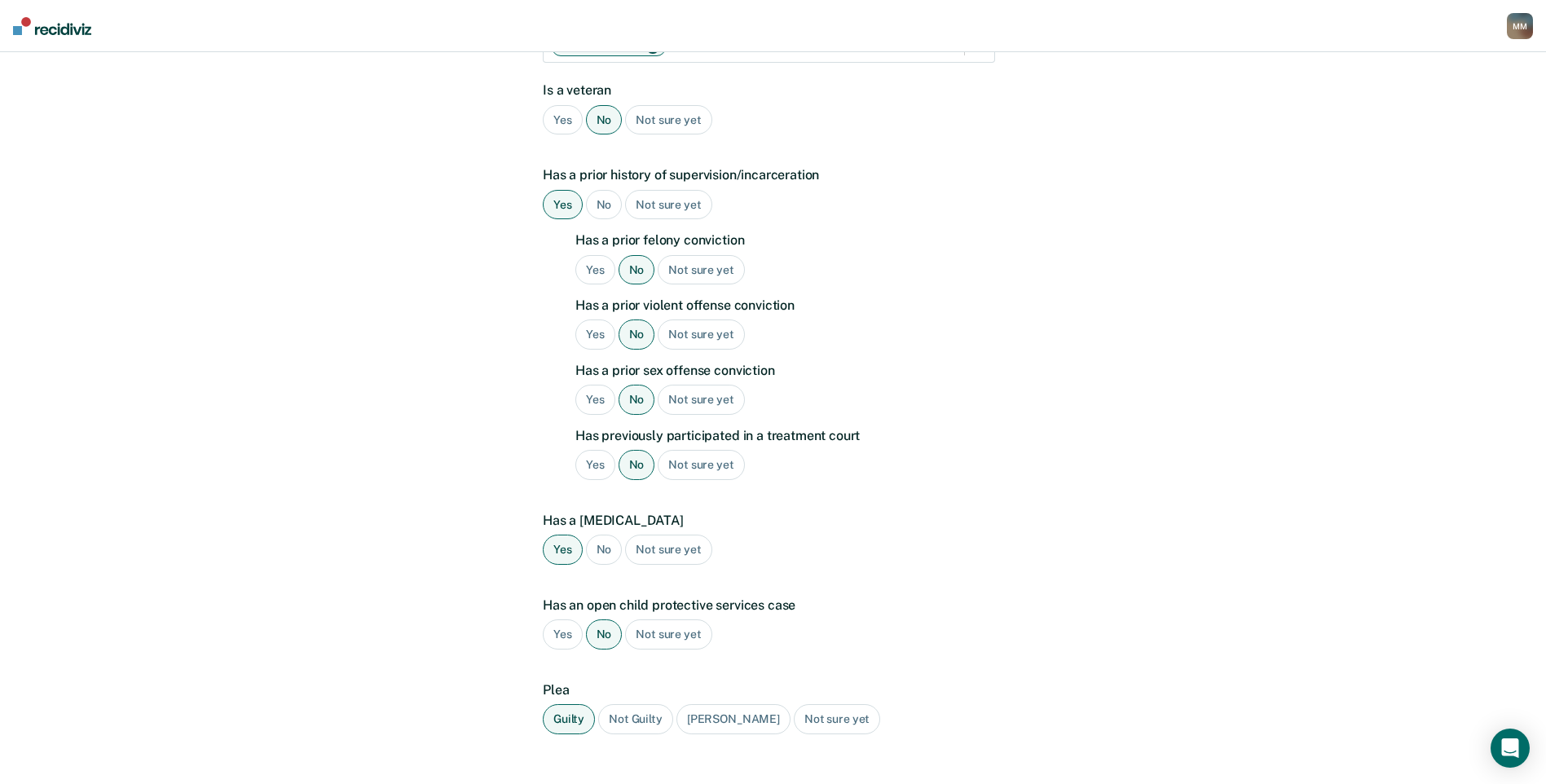
scroll to position [442, 0]
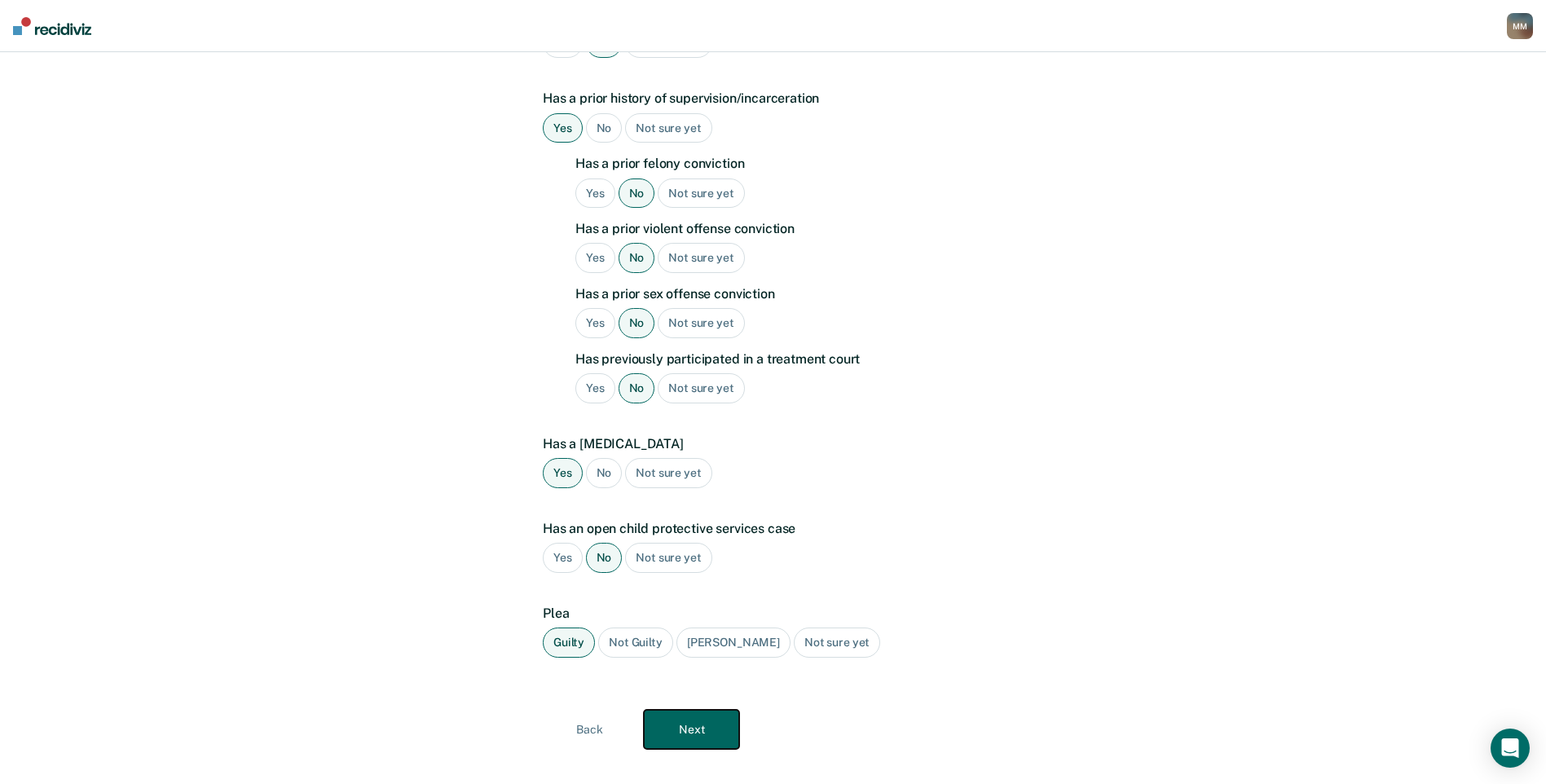
click at [680, 713] on button "Next" at bounding box center [692, 729] width 96 height 39
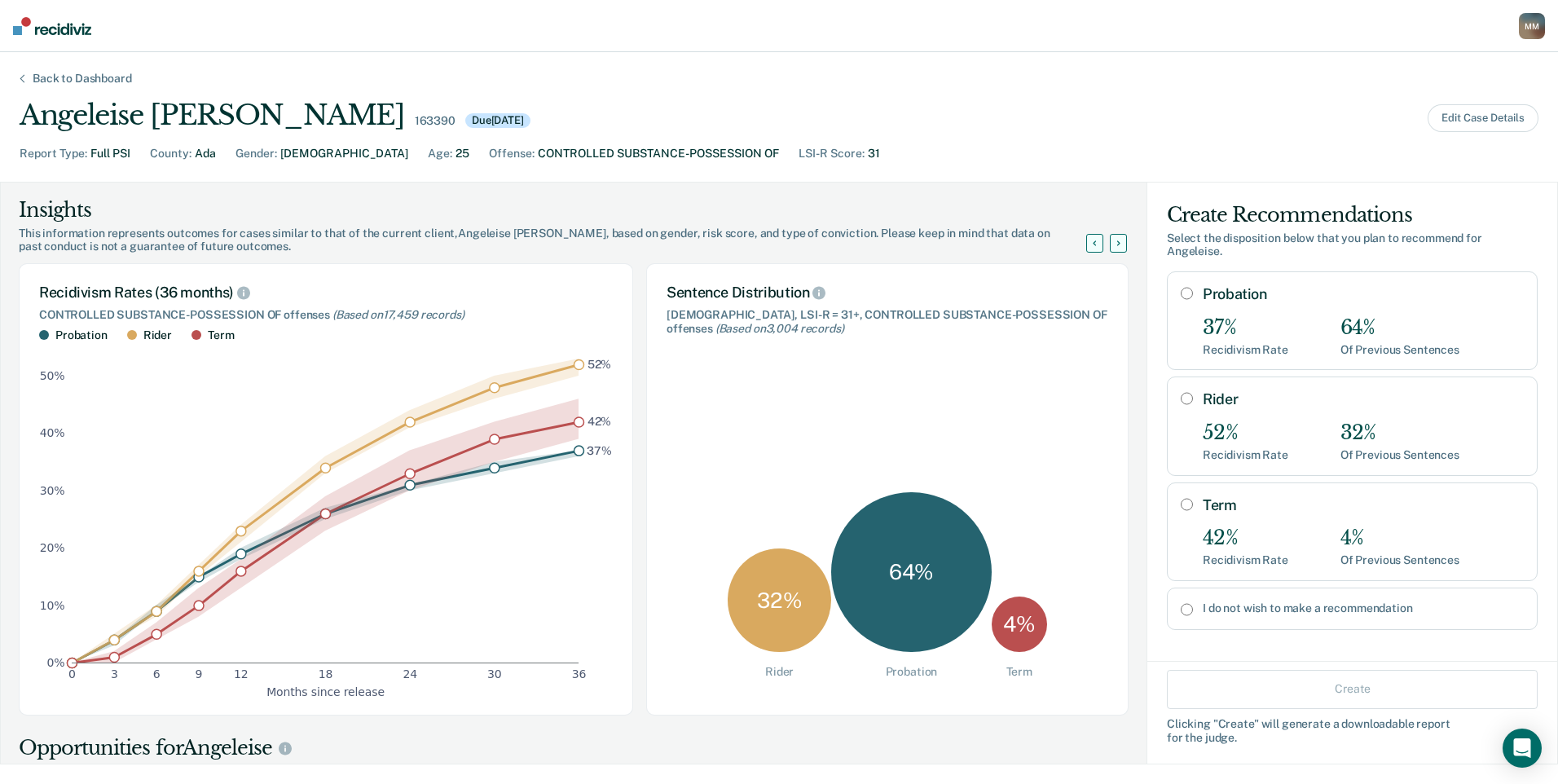
click at [1181, 611] on input "I do not wish to make a recommendation" at bounding box center [1187, 609] width 12 height 13
radio input "true"
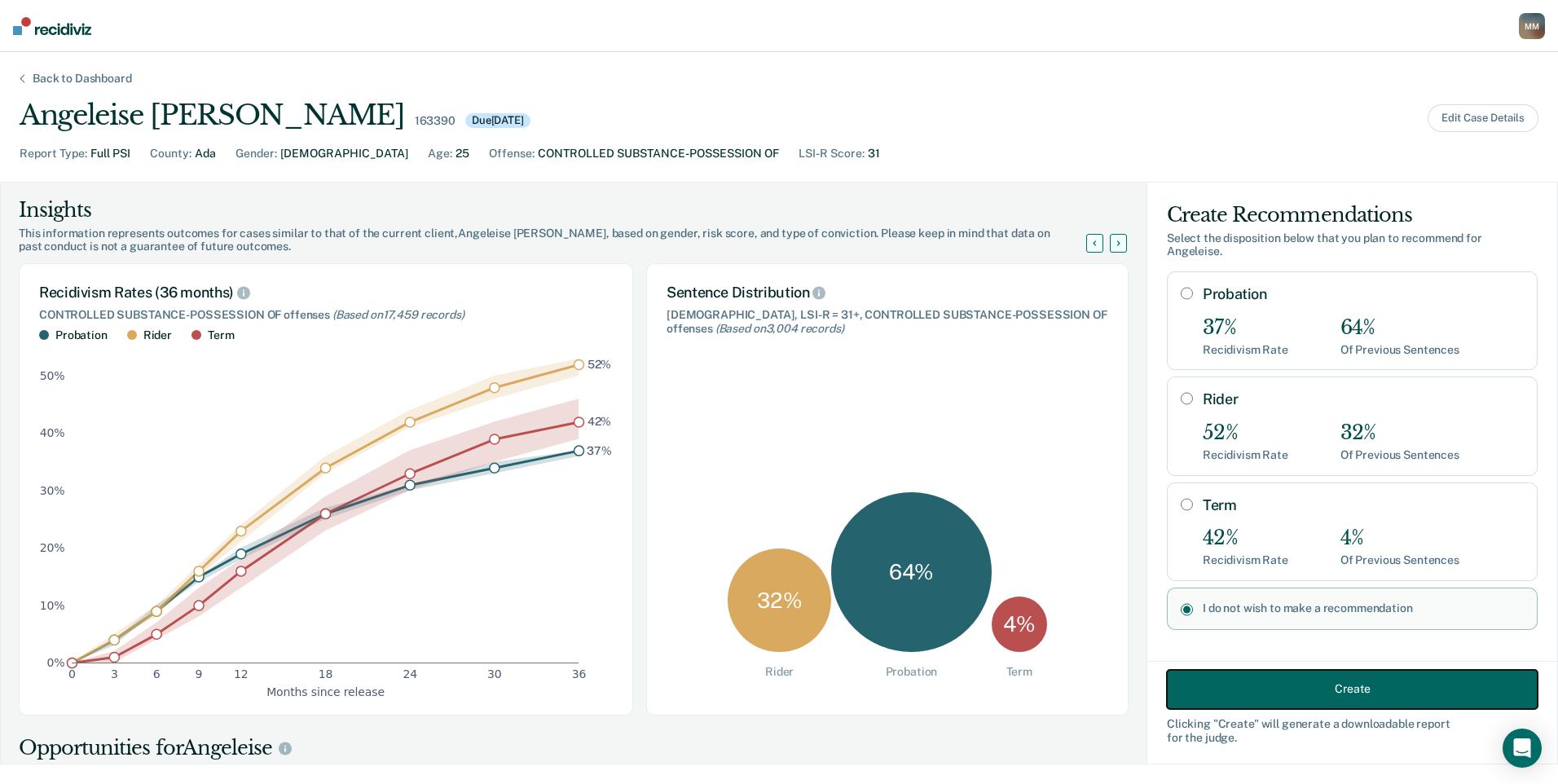
click at [1251, 689] on button "Create" at bounding box center [1353, 688] width 371 height 39
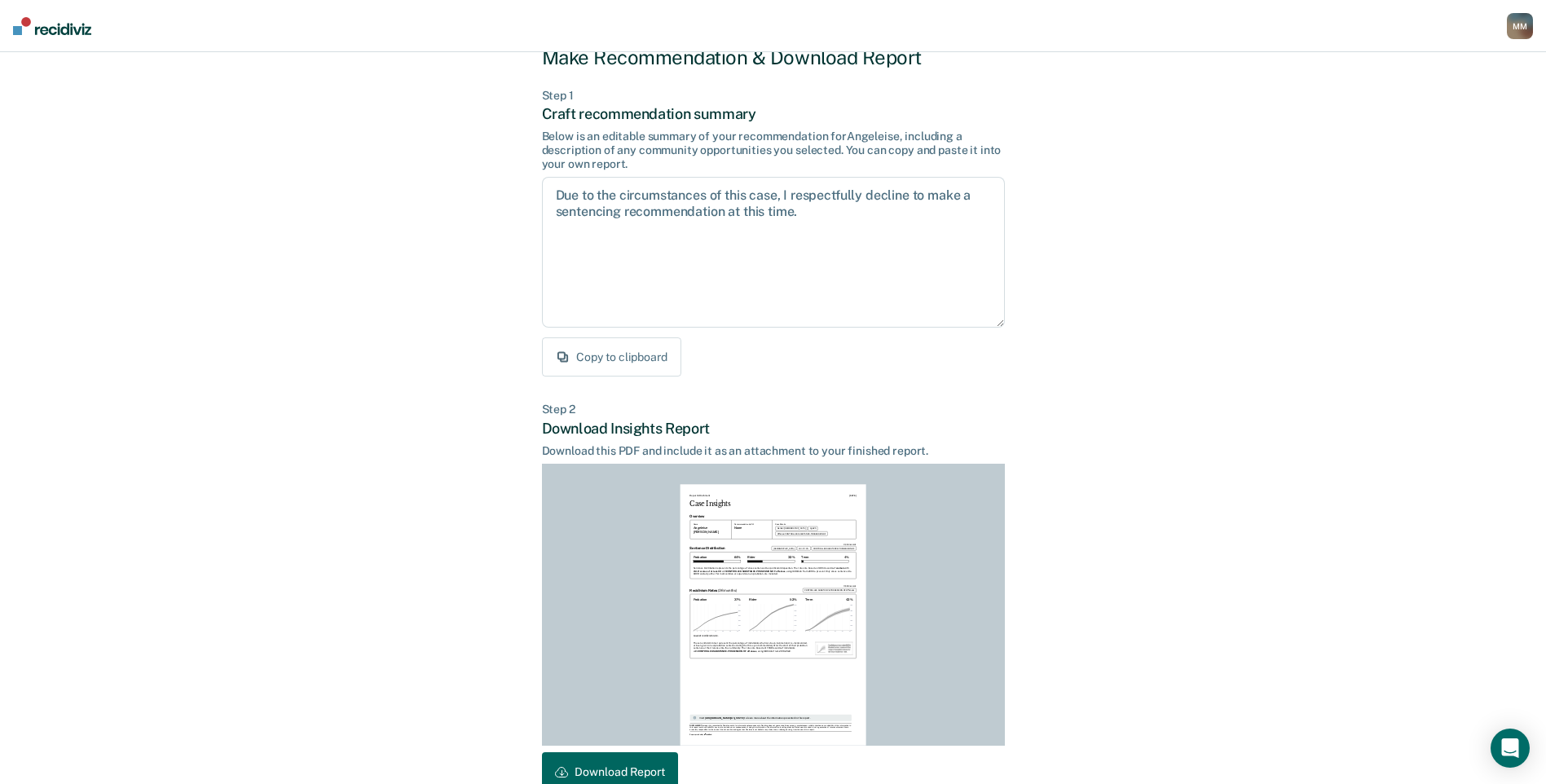
scroll to position [145, 0]
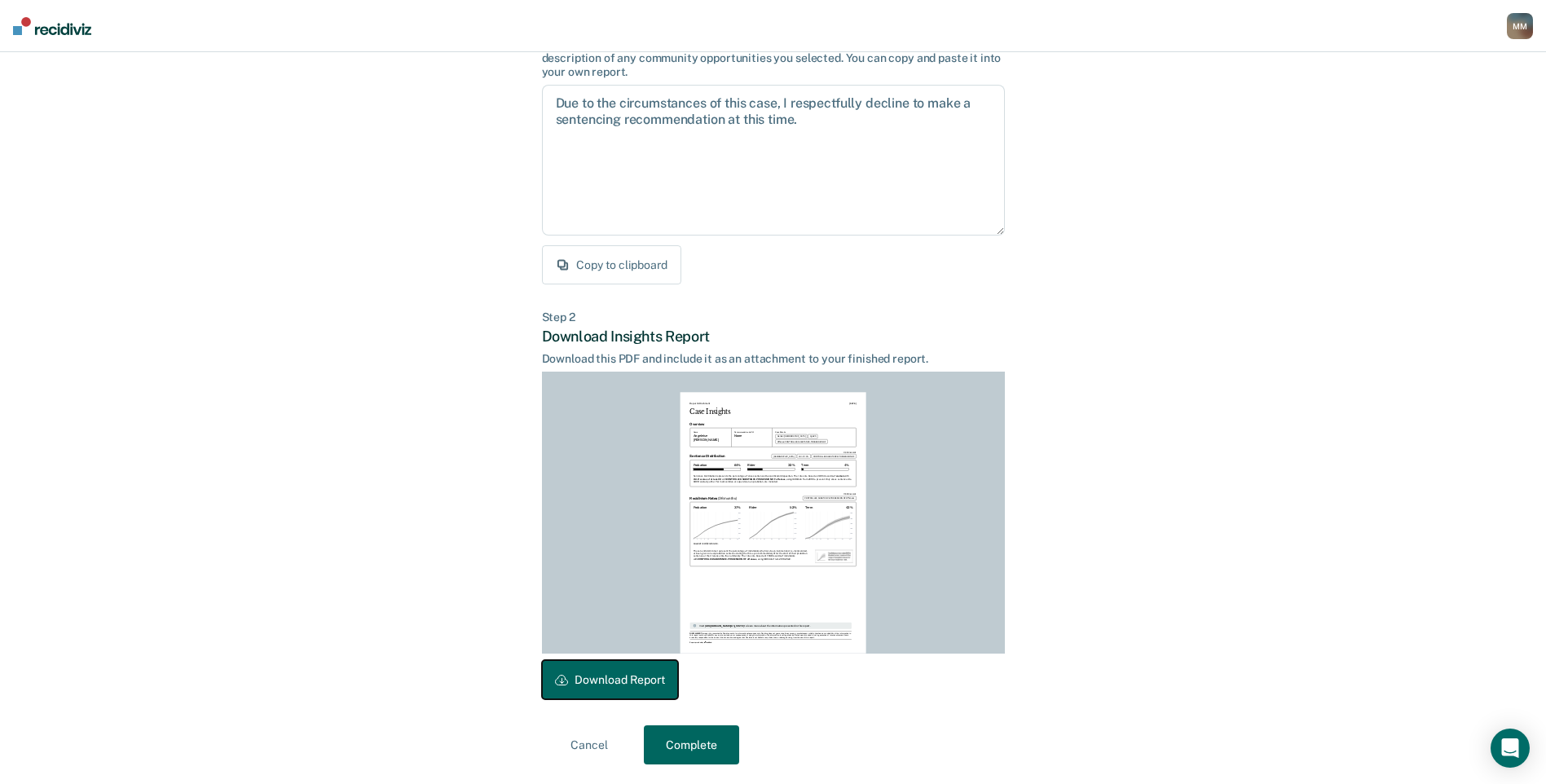
click at [612, 683] on button "Download Report" at bounding box center [611, 678] width 136 height 39
click at [689, 749] on button "Complete" at bounding box center [692, 744] width 96 height 39
